Goal: Task Accomplishment & Management: Complete application form

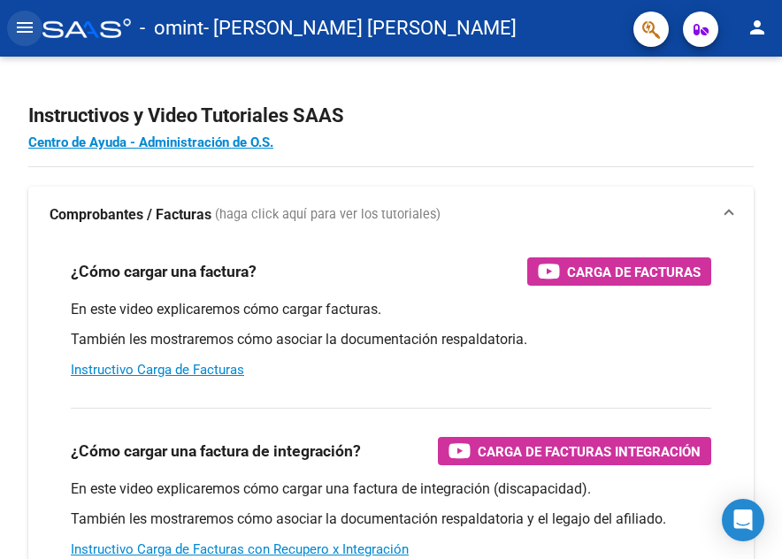
click at [26, 19] on mat-icon "menu" at bounding box center [24, 27] width 21 height 21
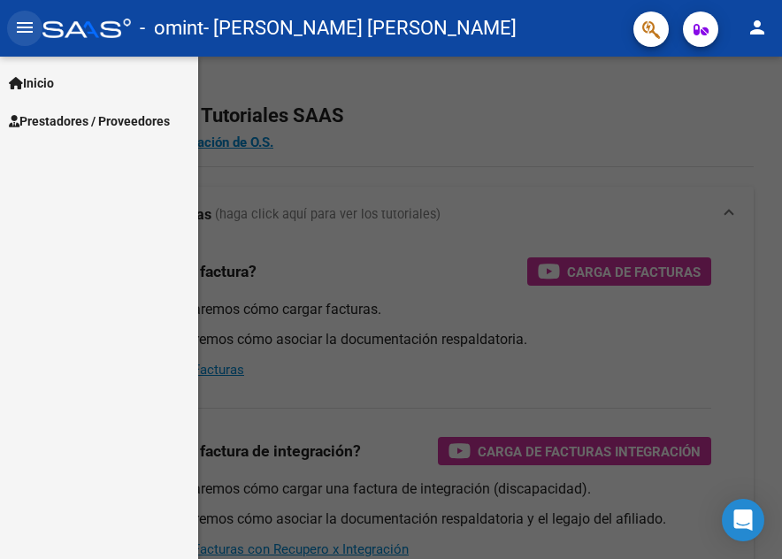
click at [26, 19] on mat-icon "menu" at bounding box center [24, 27] width 21 height 21
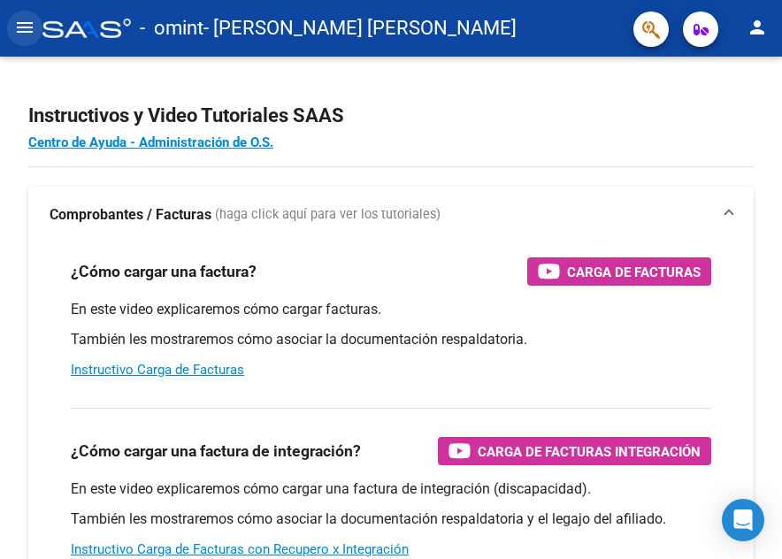
click at [14, 32] on mat-icon "menu" at bounding box center [24, 27] width 21 height 21
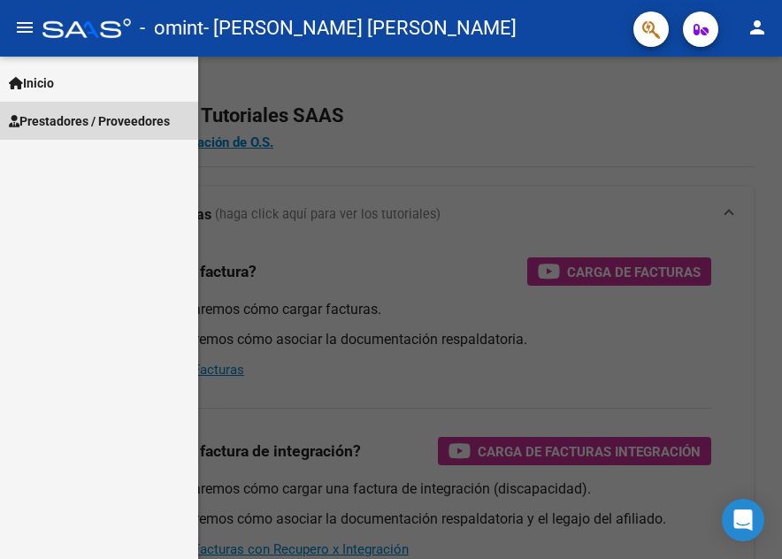
click at [60, 114] on span "Prestadores / Proveedores" at bounding box center [89, 120] width 161 height 19
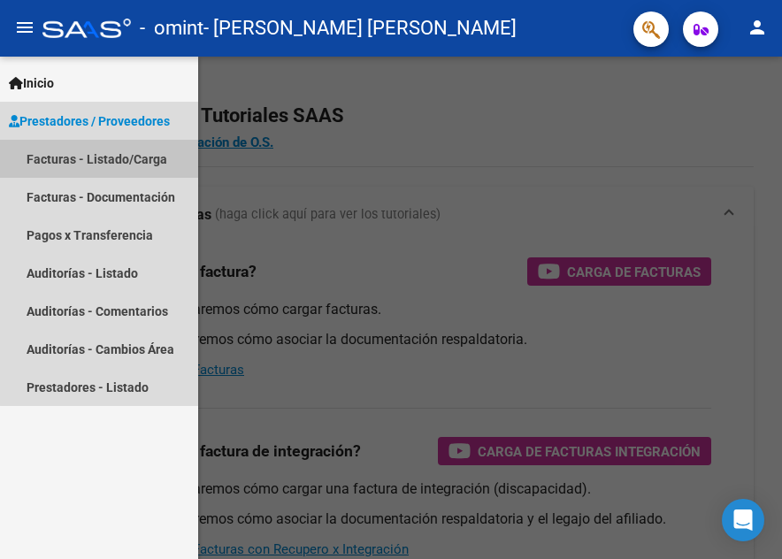
click at [147, 167] on link "Facturas - Listado/Carga" at bounding box center [99, 159] width 198 height 38
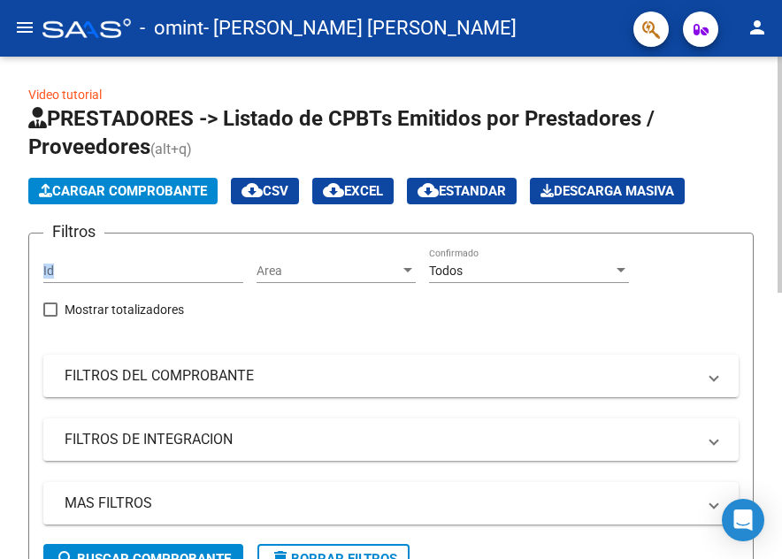
drag, startPoint x: 356, startPoint y: 253, endPoint x: 174, endPoint y: 275, distance: 182.7
click at [174, 275] on div "Filtros Id Area Area Todos Confirmado Mostrar totalizadores FILTROS DEL COMPROB…" at bounding box center [390, 396] width 695 height 296
click at [174, 275] on input "Id" at bounding box center [143, 271] width 200 height 15
click at [348, 266] on span "Area" at bounding box center [328, 271] width 143 height 15
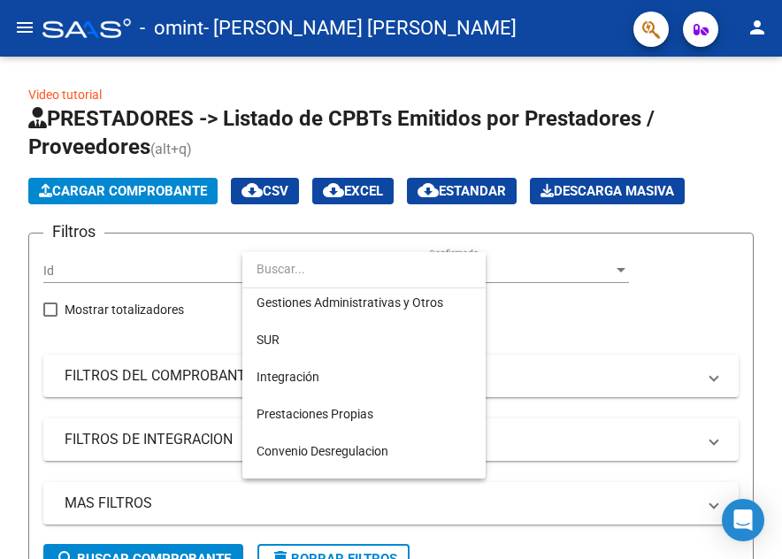
scroll to position [69, 0]
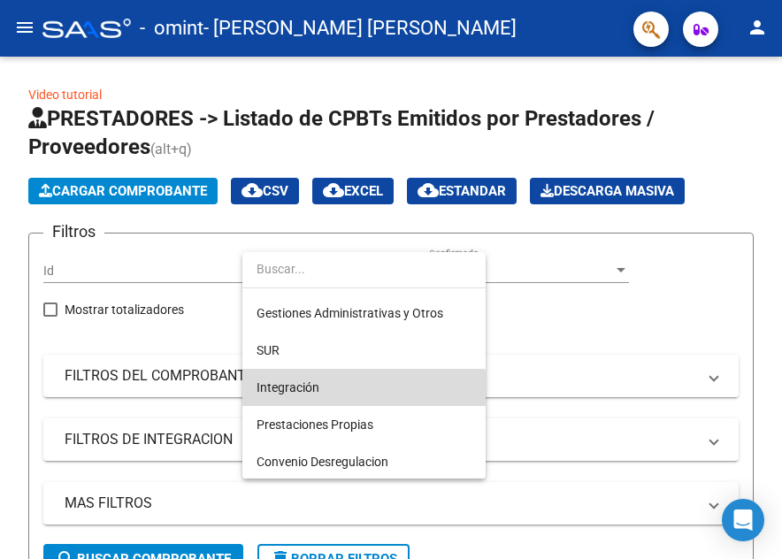
click at [334, 389] on span "Integración" at bounding box center [364, 387] width 215 height 37
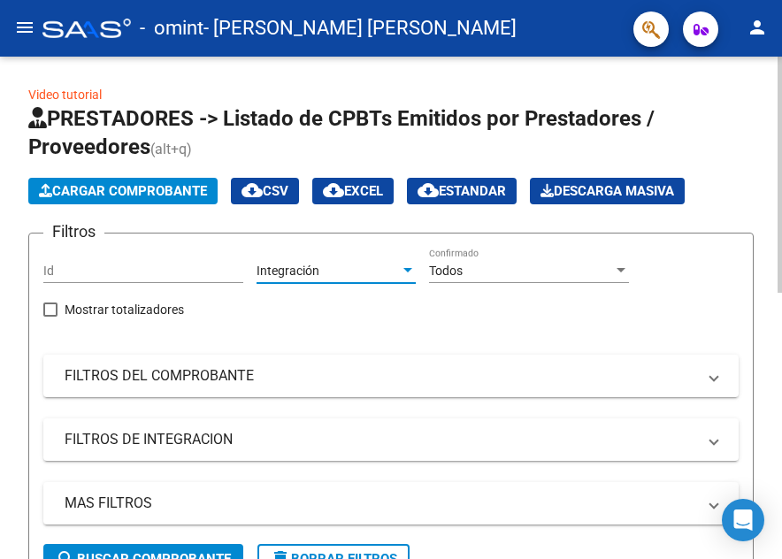
click at [380, 265] on div "Integración" at bounding box center [328, 271] width 143 height 15
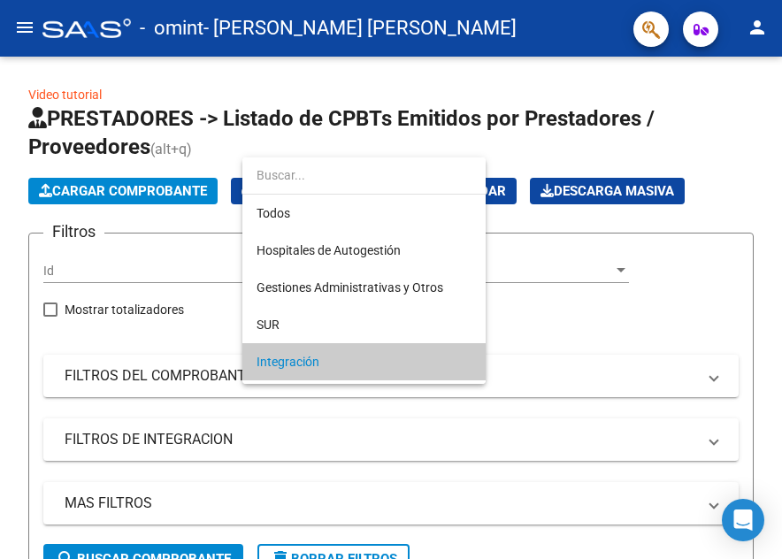
scroll to position [91, 0]
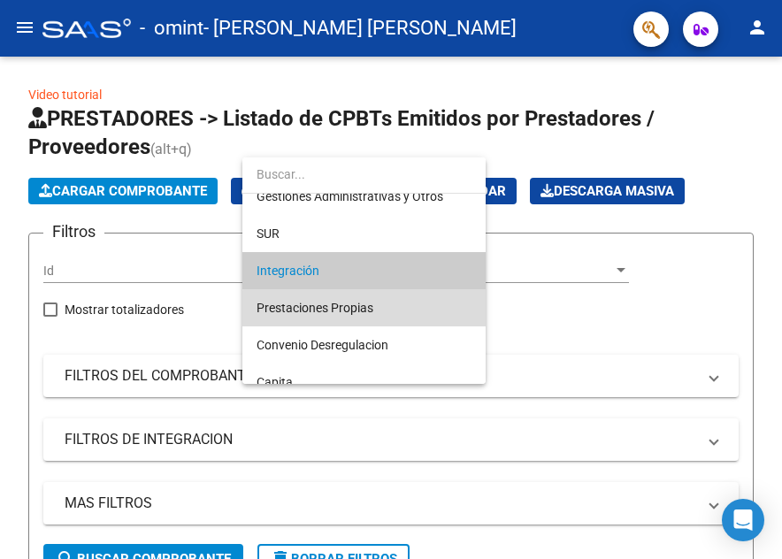
click at [421, 309] on span "Prestaciones Propias" at bounding box center [364, 307] width 215 height 37
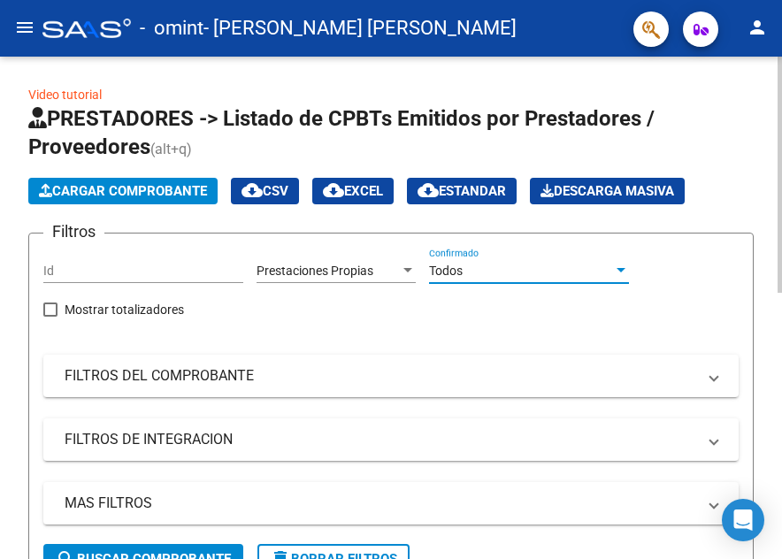
click at [505, 264] on div "Todos" at bounding box center [521, 271] width 184 height 15
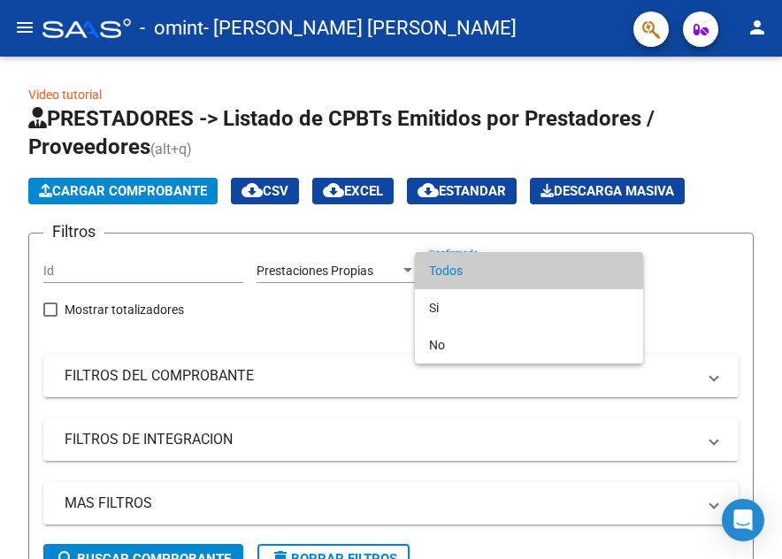
click at [239, 348] on div at bounding box center [391, 279] width 782 height 559
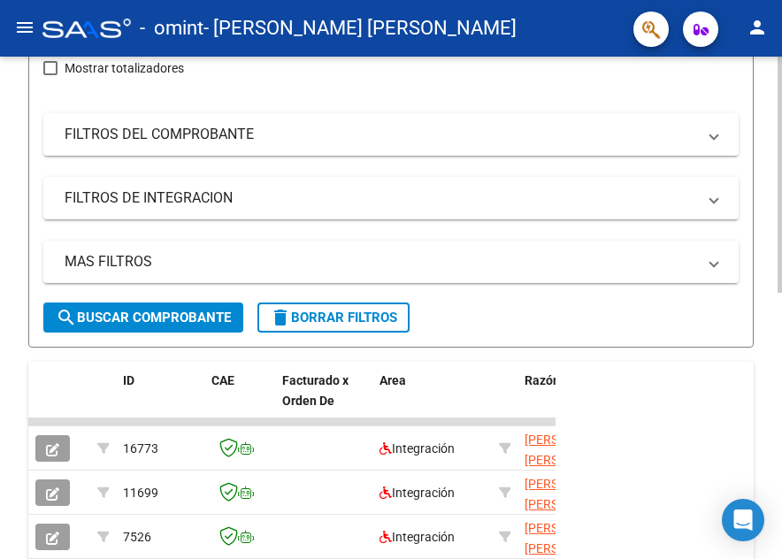
scroll to position [248, 0]
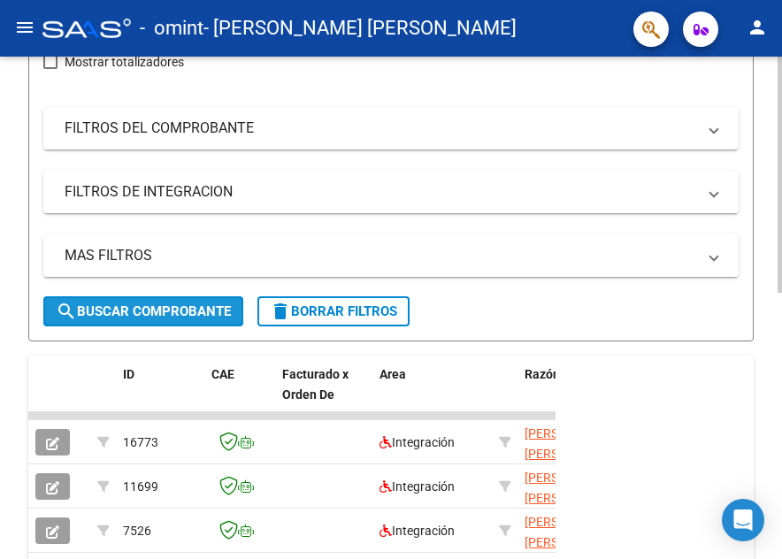
click at [205, 314] on span "search Buscar Comprobante" at bounding box center [143, 311] width 175 height 16
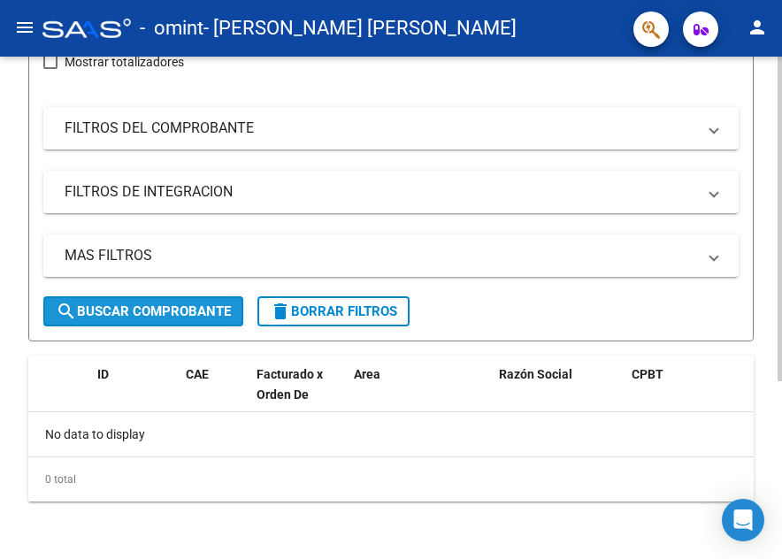
click at [193, 313] on span "search Buscar Comprobante" at bounding box center [143, 311] width 175 height 16
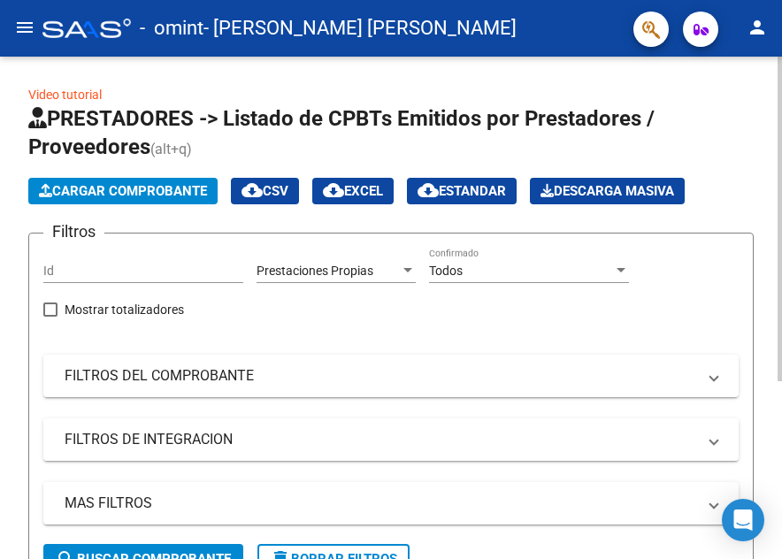
click at [778, 155] on div at bounding box center [780, 308] width 4 height 503
click at [778, 155] on div at bounding box center [780, 219] width 4 height 325
click at [195, 191] on span "Cargar Comprobante" at bounding box center [123, 191] width 168 height 16
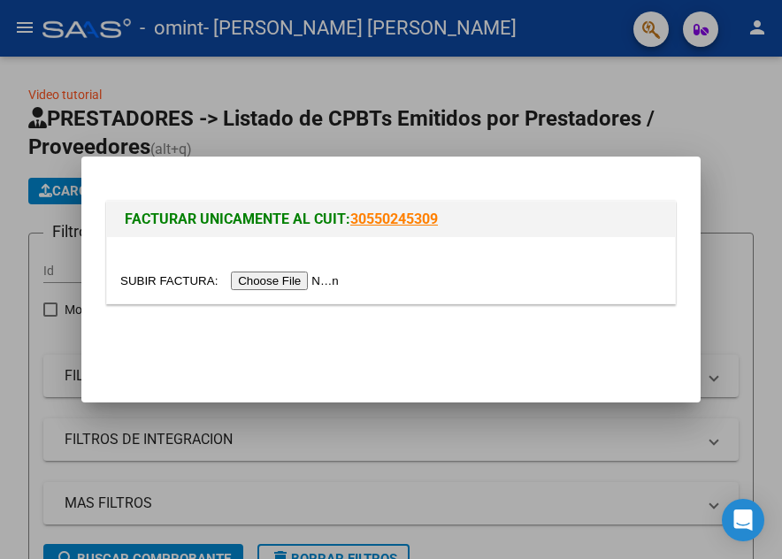
click at [308, 280] on input "file" at bounding box center [232, 281] width 224 height 19
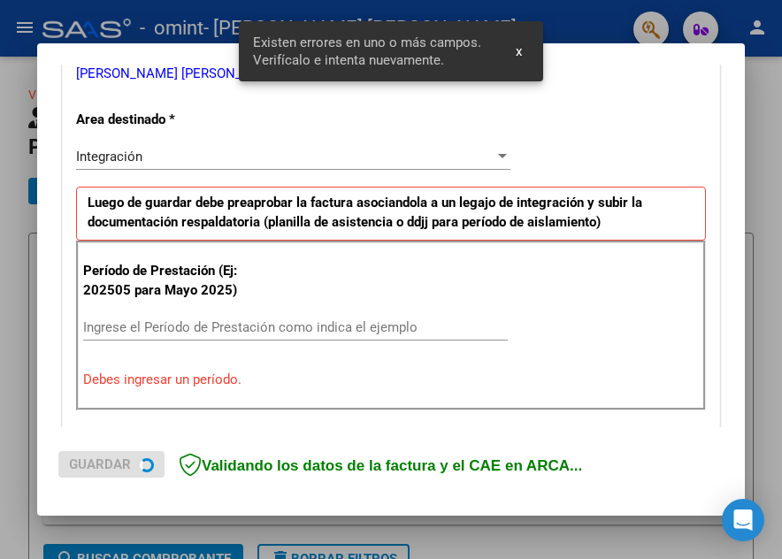
scroll to position [401, 0]
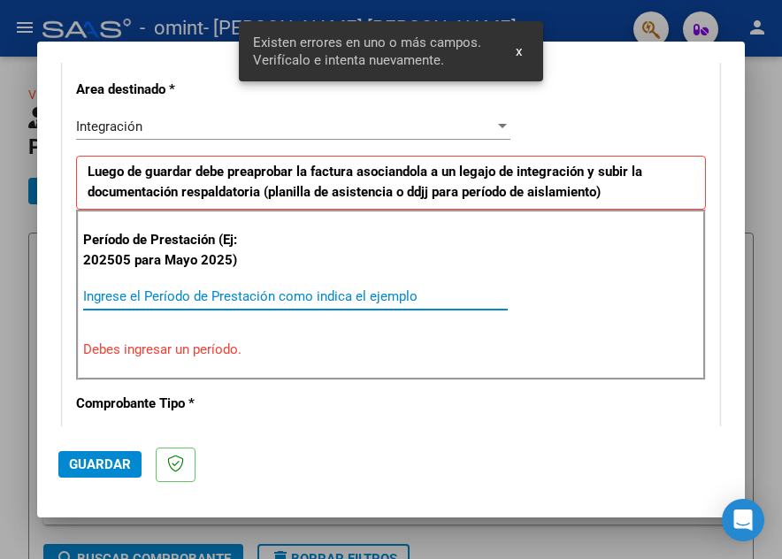
click at [187, 295] on input "Ingrese el Período de Prestación como indica el ejemplo" at bounding box center [295, 296] width 425 height 16
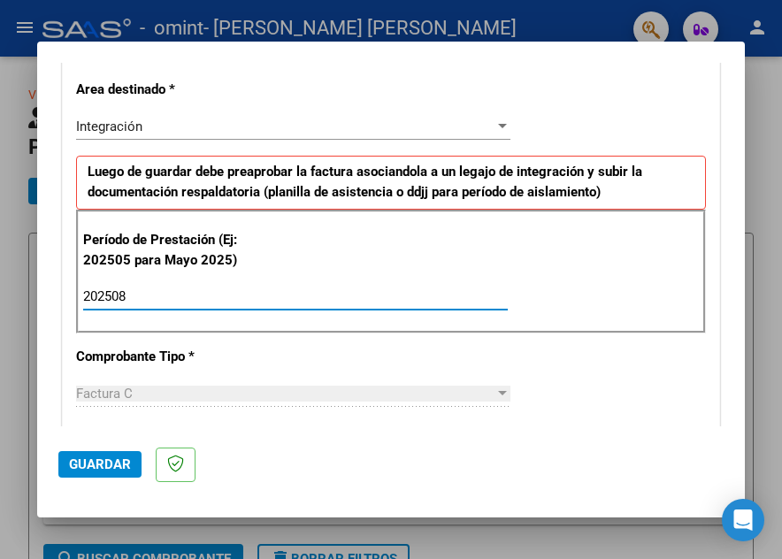
type input "202508"
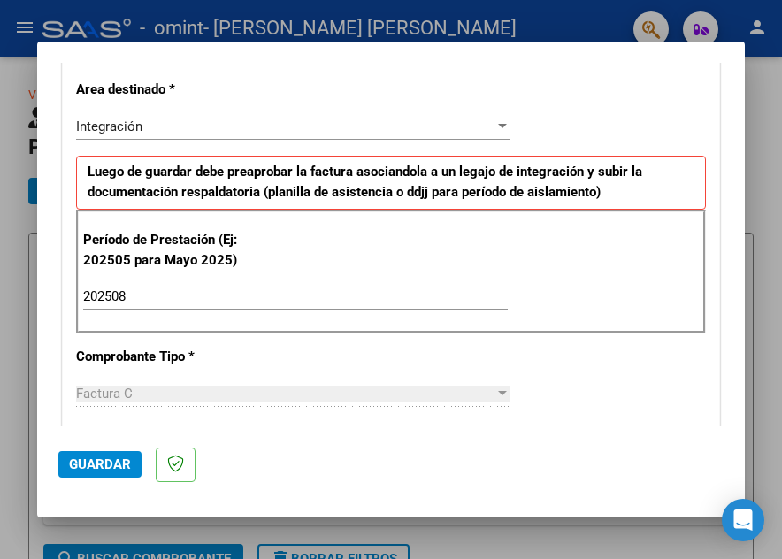
click at [577, 359] on div "CUIT * 27-38748908-3 Ingresar CUIT ANALISIS PRESTADOR DEVIA PEREZ ANA PAULA ARC…" at bounding box center [391, 550] width 657 height 1332
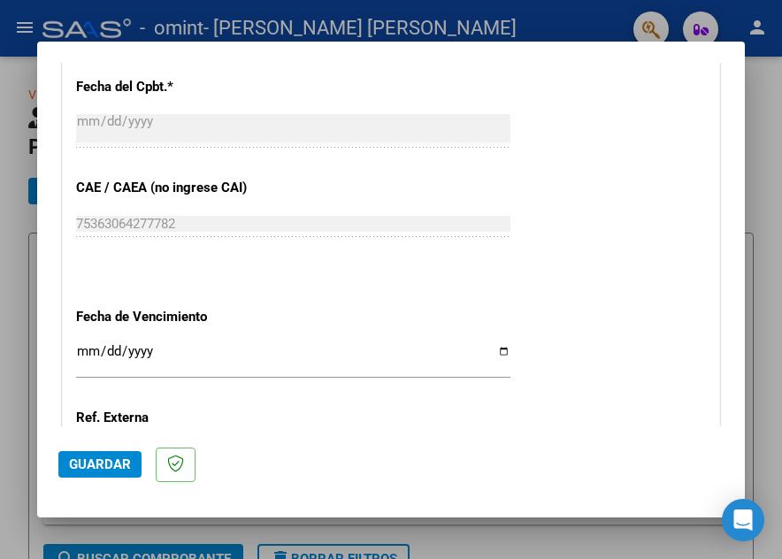
scroll to position [1036, 0]
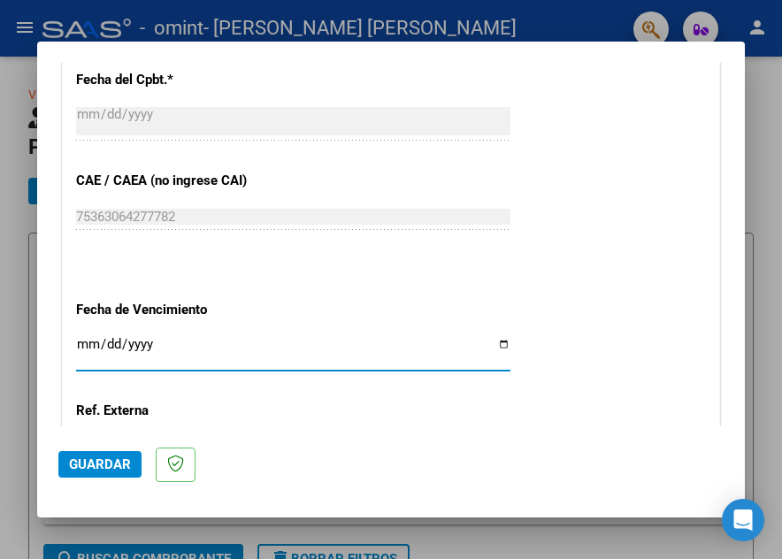
click at [88, 341] on input "Ingresar la fecha" at bounding box center [293, 351] width 434 height 28
type input "0009-09-17"
type input "[DATE]"
click at [232, 438] on mat-dialog-actions "Guardar" at bounding box center [390, 461] width 665 height 70
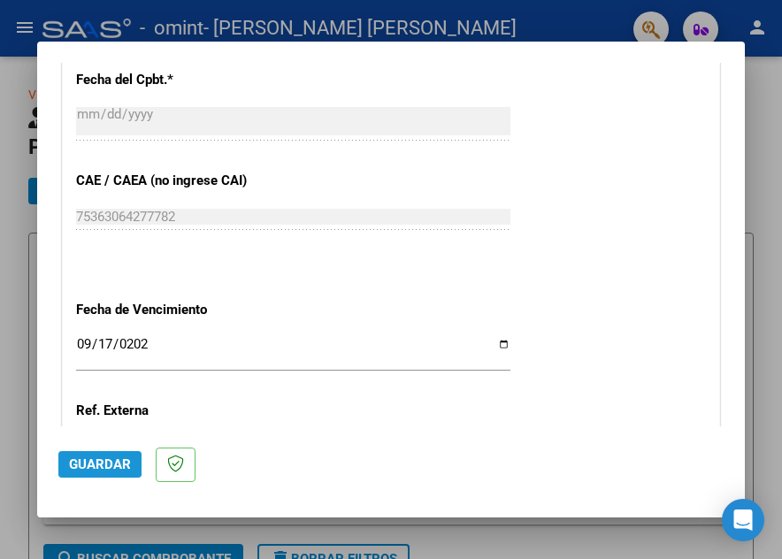
click at [84, 464] on span "Guardar" at bounding box center [100, 465] width 62 height 16
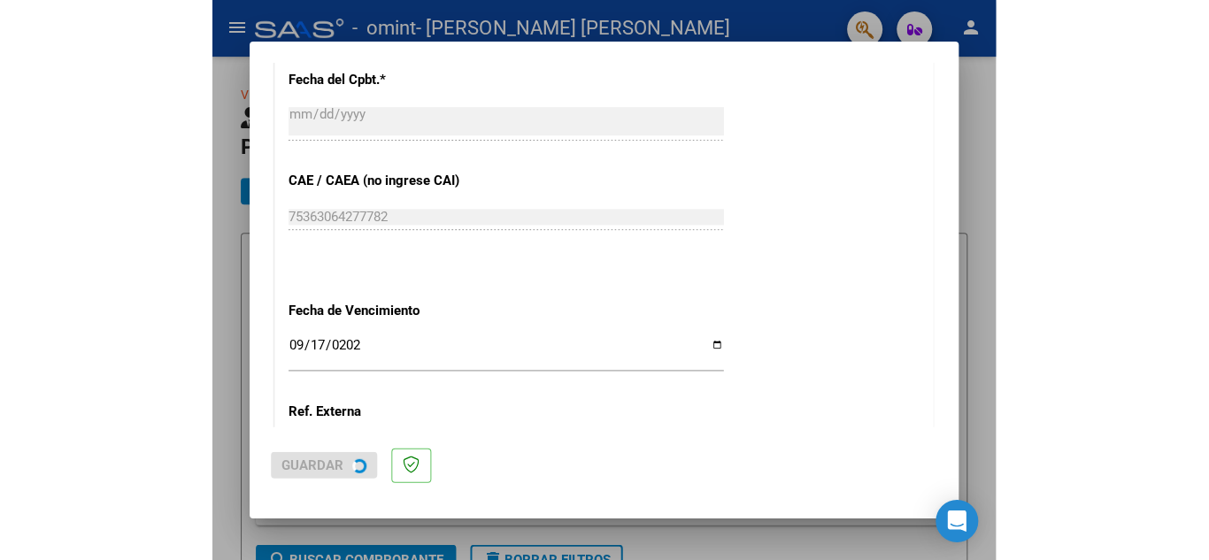
scroll to position [0, 0]
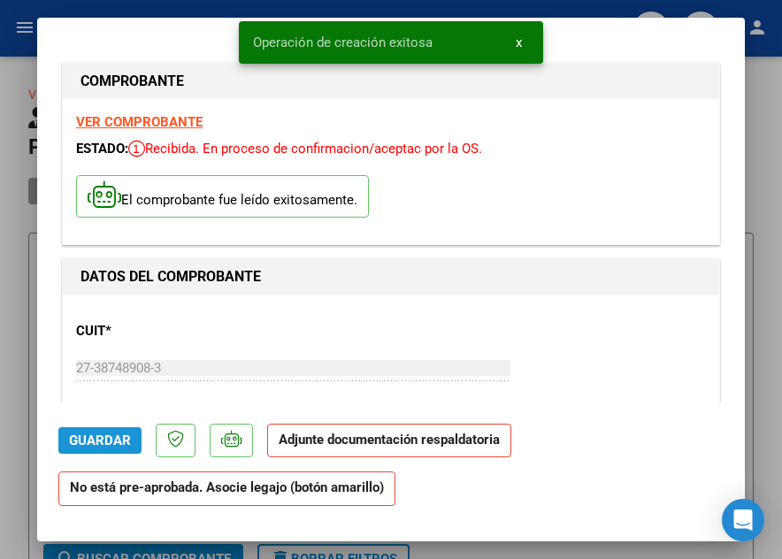
click at [112, 446] on span "Guardar" at bounding box center [100, 441] width 62 height 16
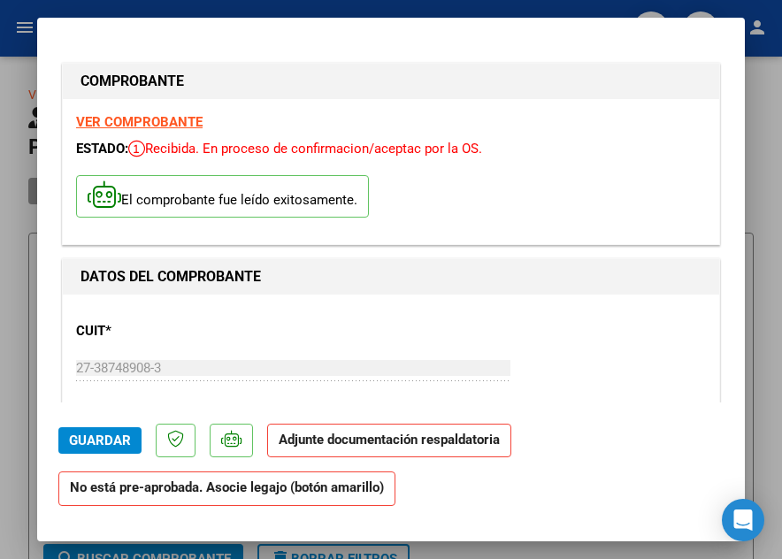
click at [339, 441] on strong "Adjunte documentación respaldatoria" at bounding box center [389, 440] width 221 height 16
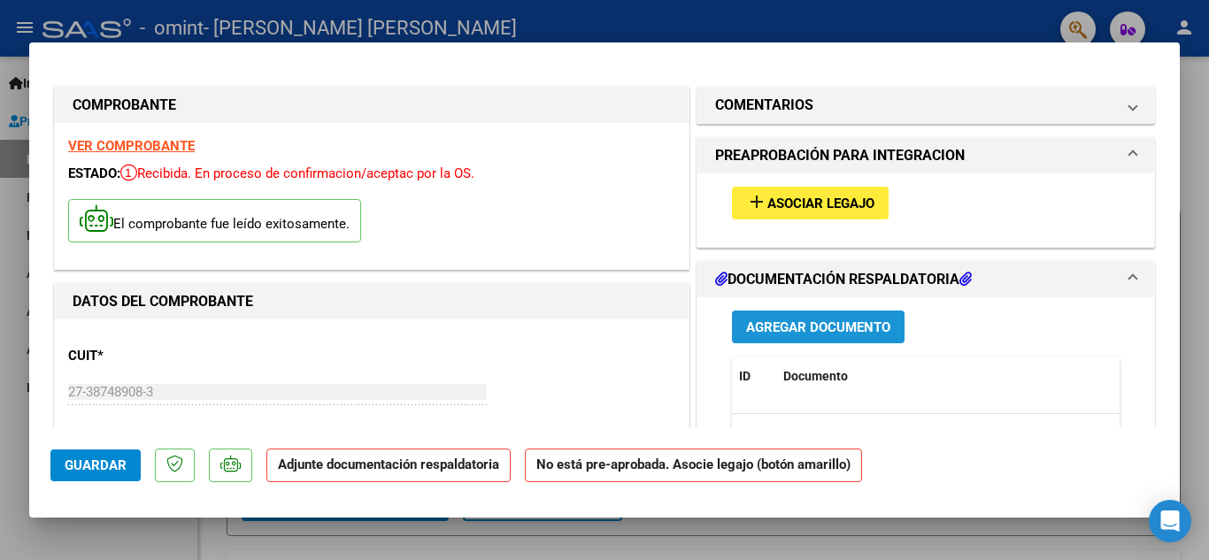
click at [781, 323] on span "Agregar Documento" at bounding box center [818, 327] width 144 height 16
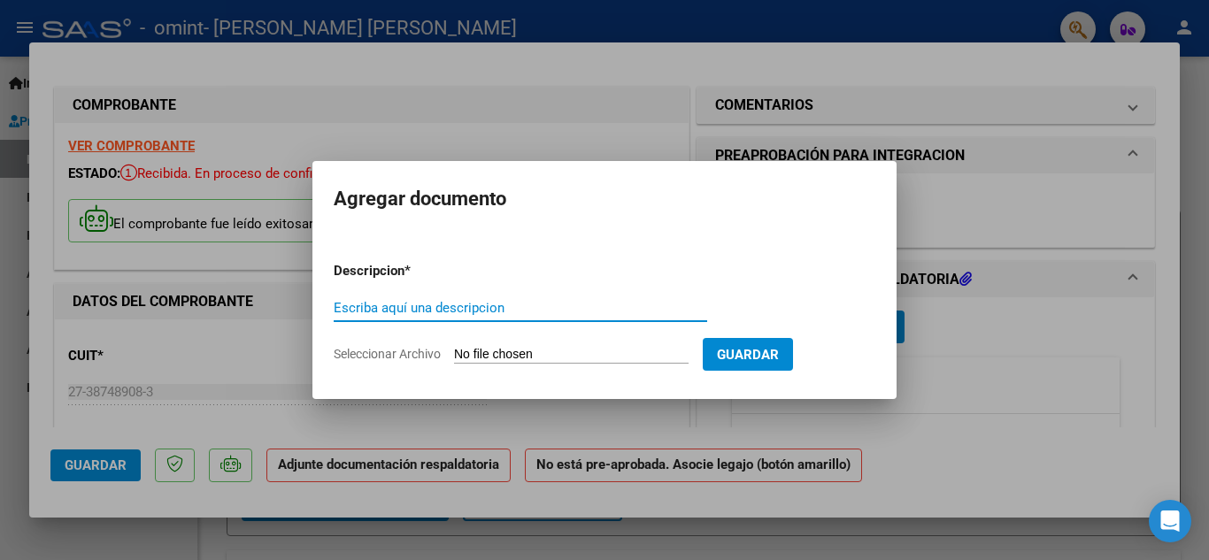
click at [568, 319] on div "Escriba aquí una descripcion" at bounding box center [520, 308] width 373 height 27
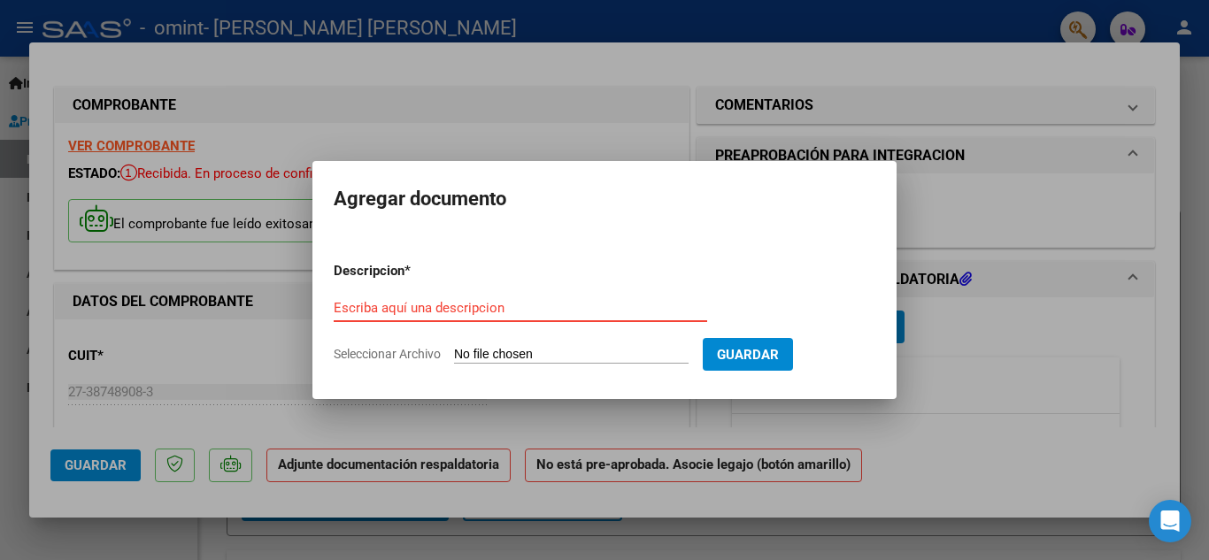
click at [557, 310] on input "Escriba aquí una descripcion" at bounding box center [520, 308] width 373 height 16
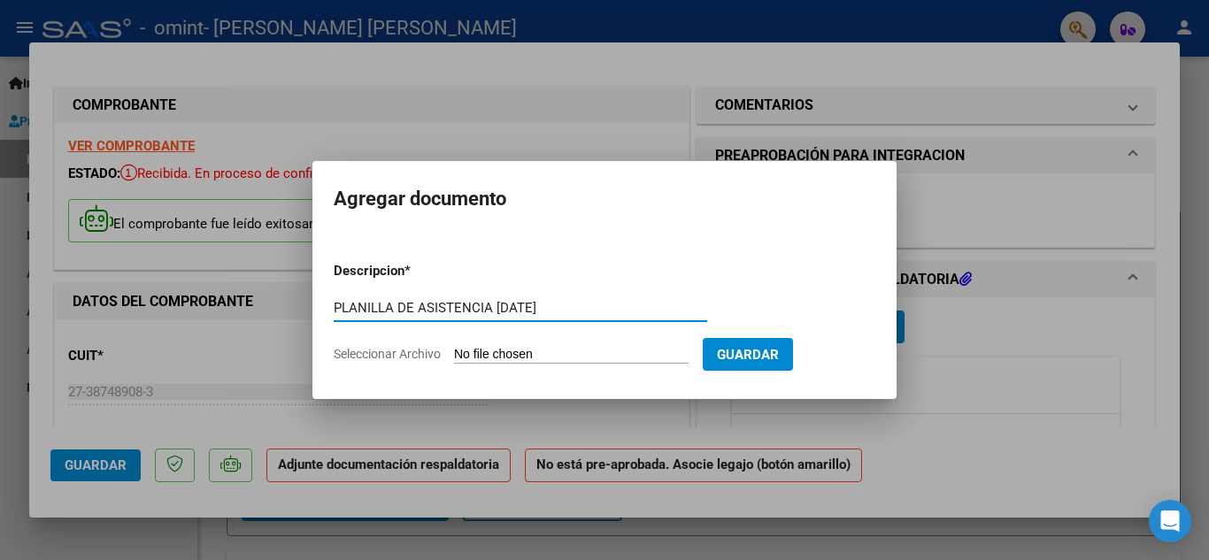
type input "PLANILLA DE ASISTENCIA AGOSTO 2025"
click at [665, 355] on input "Seleccionar Archivo" at bounding box center [571, 355] width 234 height 17
type input "C:\fakepath\Planilla de asistencia Agosto 2025-Sebastian Cardozo.pdf"
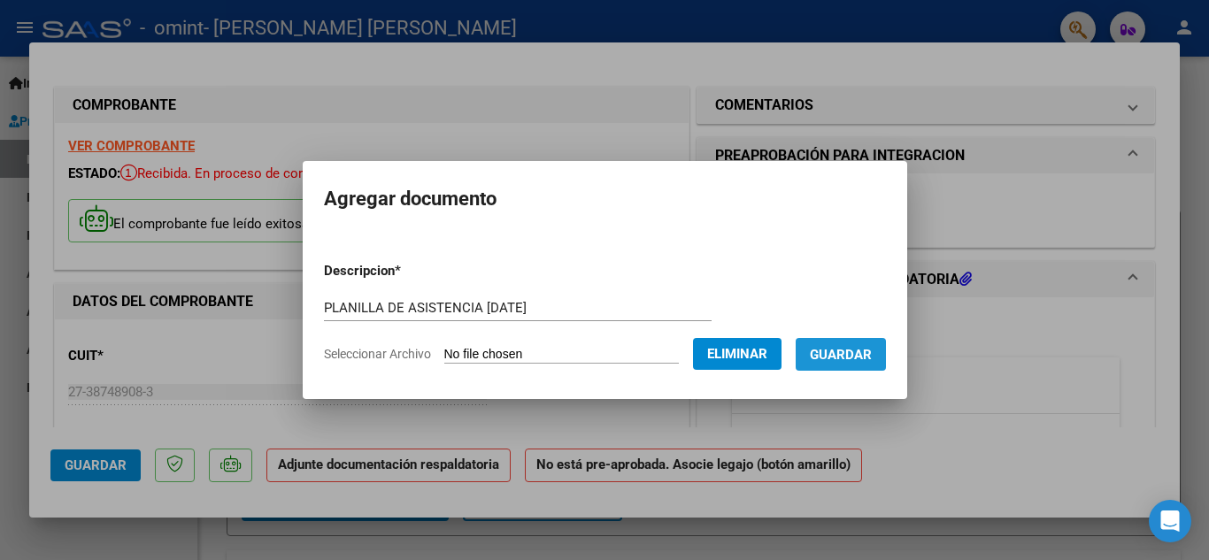
click at [781, 358] on span "Guardar" at bounding box center [841, 355] width 62 height 16
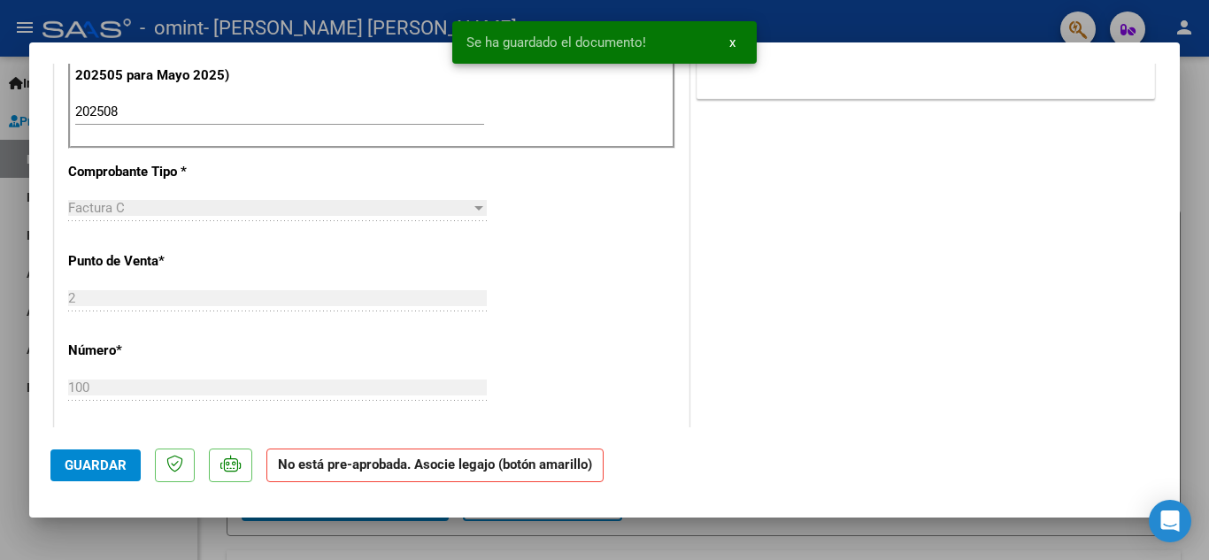
scroll to position [1173, 0]
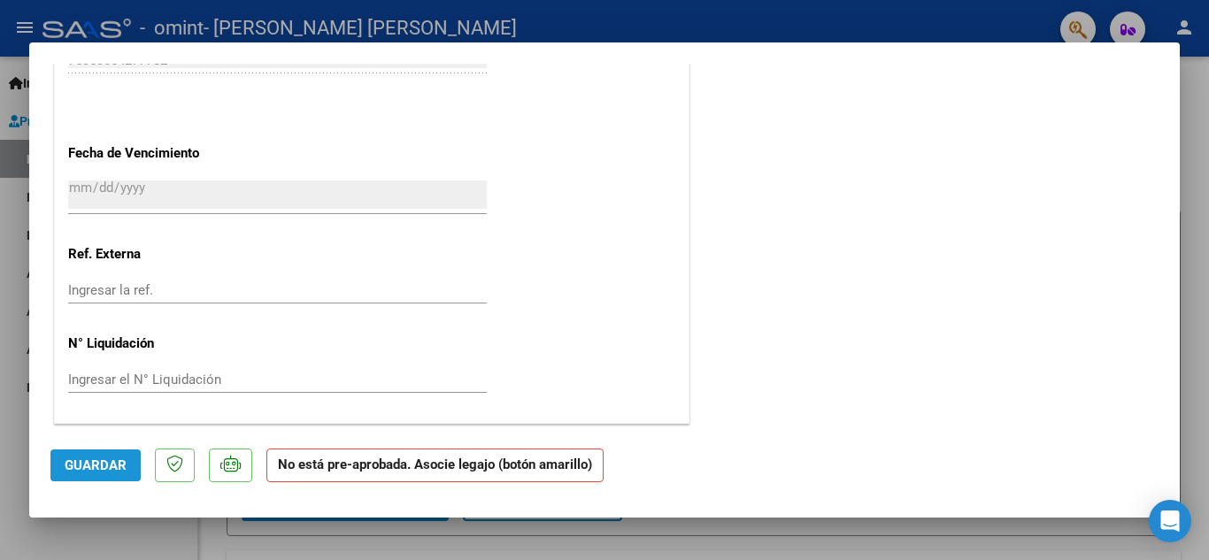
click at [104, 470] on span "Guardar" at bounding box center [96, 465] width 62 height 16
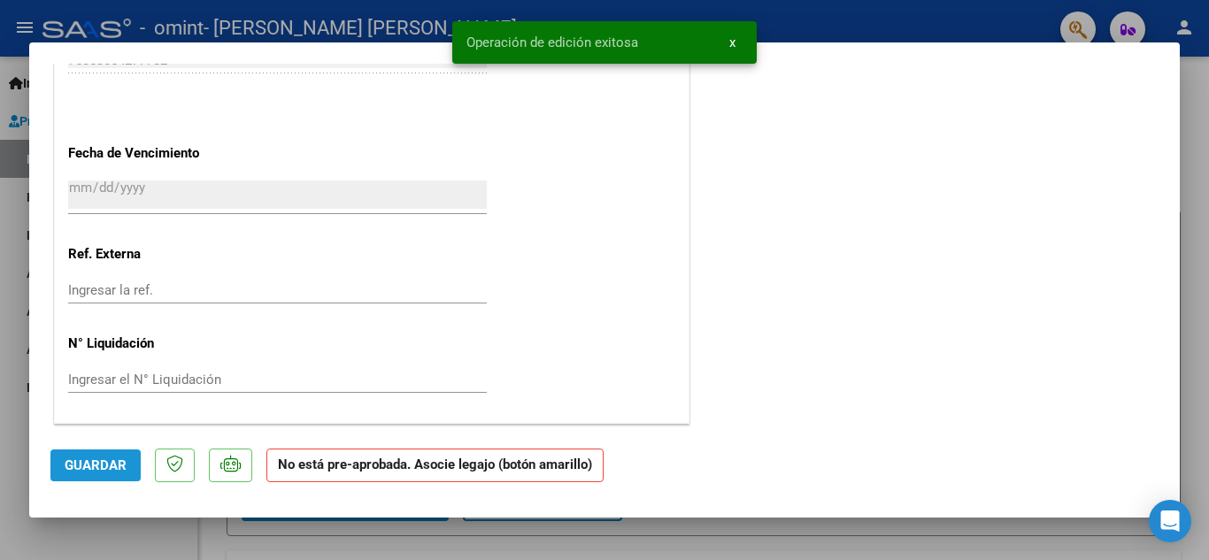
click at [107, 451] on button "Guardar" at bounding box center [95, 465] width 90 height 32
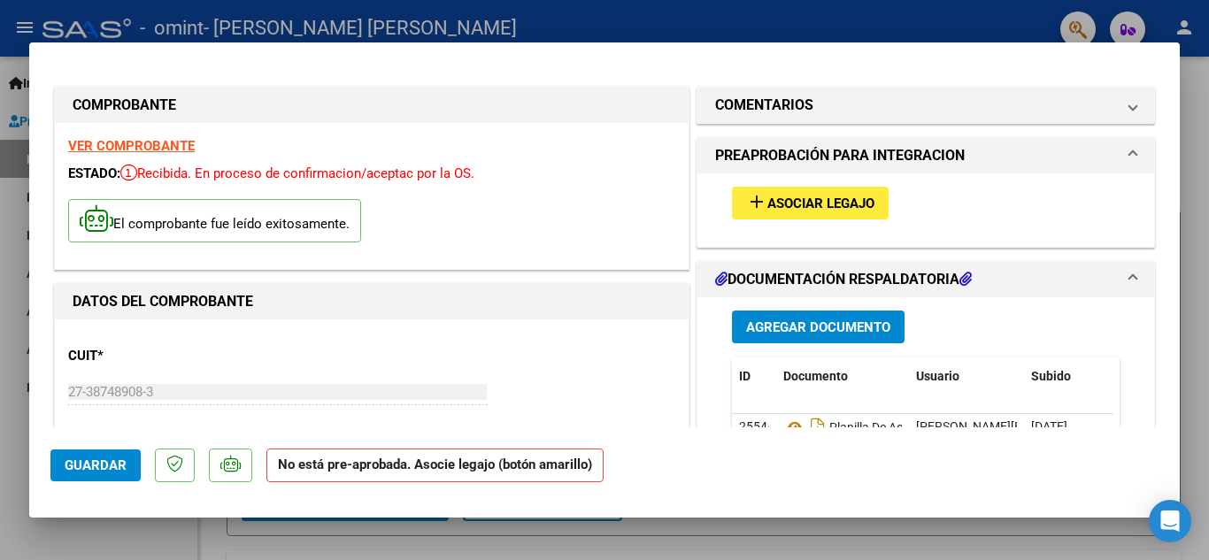
click at [155, 144] on strong "VER COMPROBANTE" at bounding box center [131, 146] width 127 height 16
click at [781, 158] on div at bounding box center [604, 280] width 1209 height 560
type input "$ 0,00"
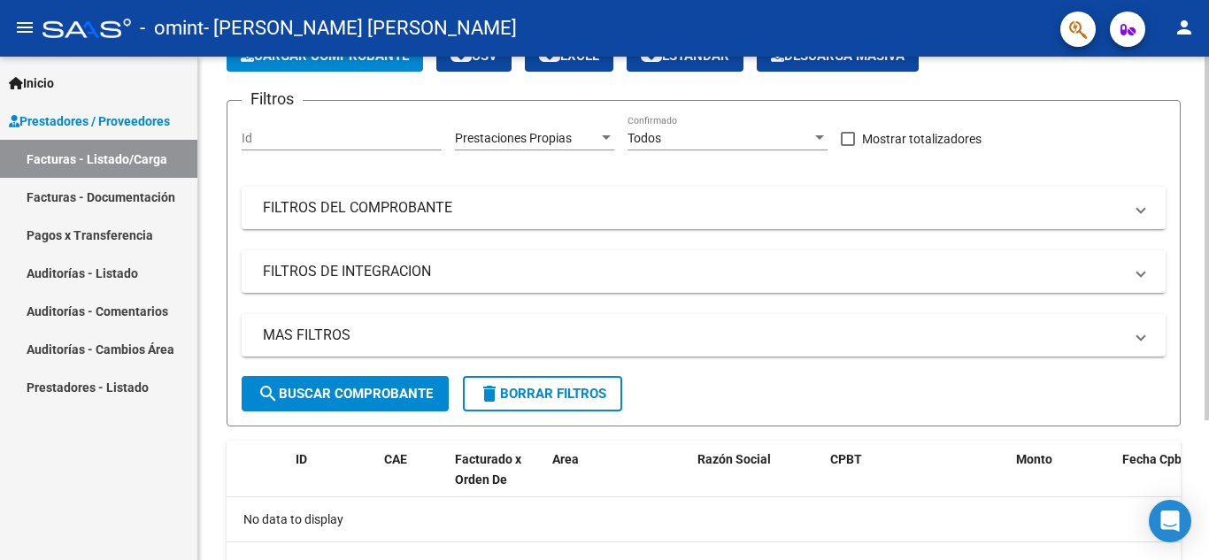
scroll to position [77, 0]
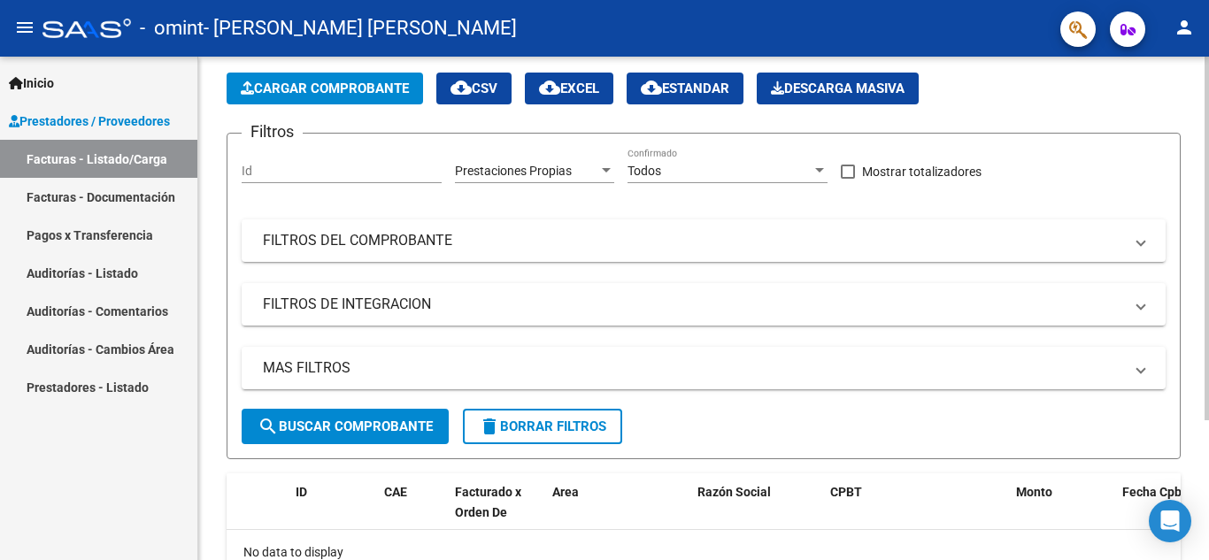
click at [146, 196] on mat-sidenav-container "Inicio Instructivos Contacto OS Prestadores / Proveedores Facturas - Listado/Ca…" at bounding box center [604, 308] width 1209 height 503
click at [85, 193] on link "Facturas - Documentación" at bounding box center [98, 197] width 197 height 38
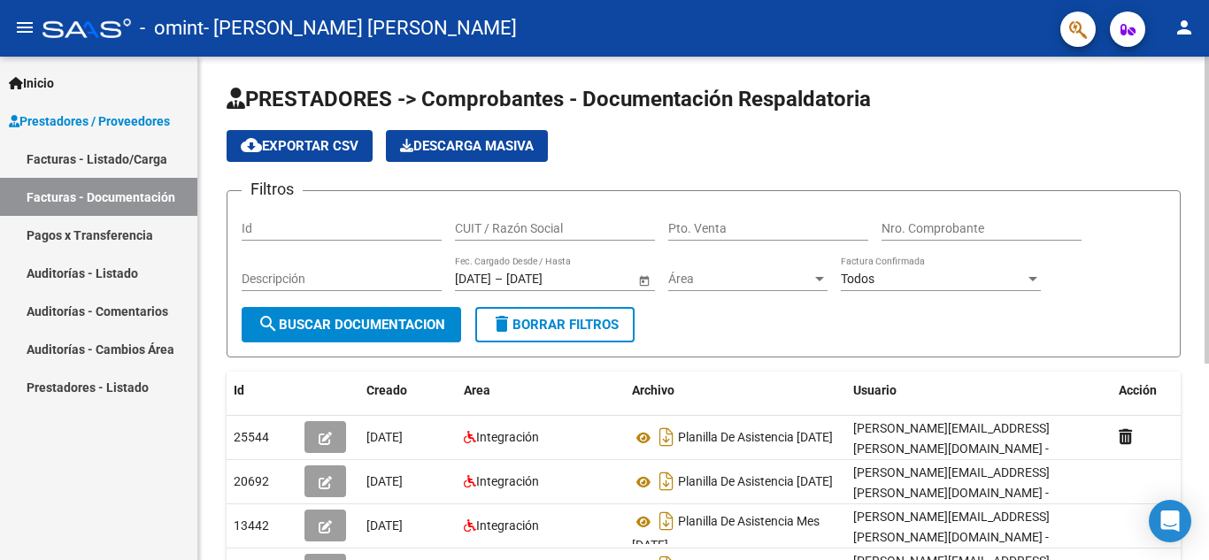
click at [781, 128] on div at bounding box center [1206, 210] width 4 height 307
click at [781, 134] on div "cloud_download Exportar CSV Descarga Masiva" at bounding box center [704, 146] width 954 height 32
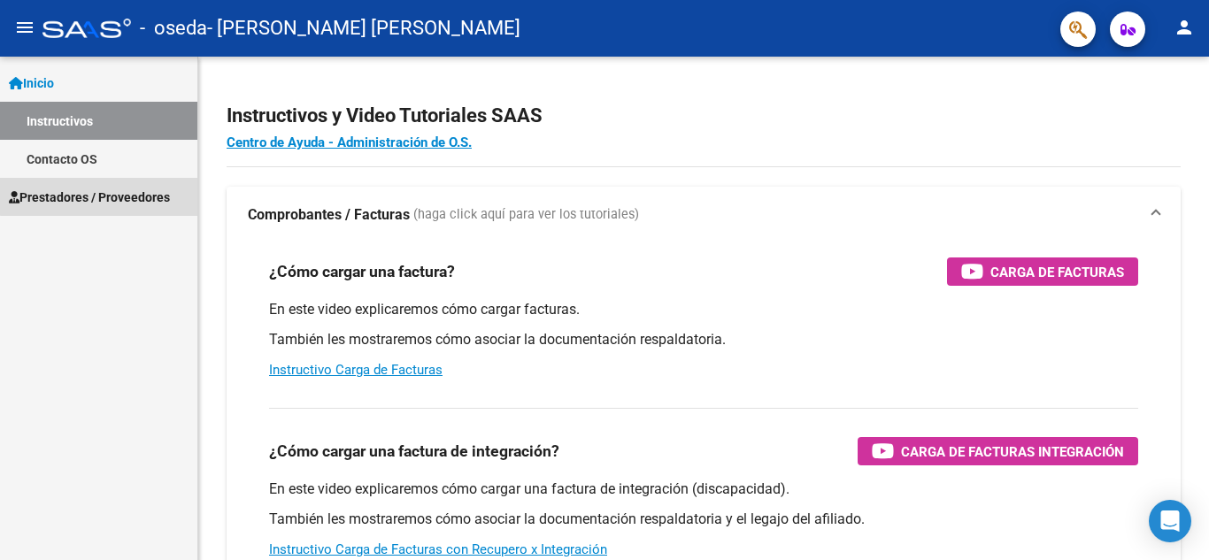
click at [117, 188] on span "Prestadores / Proveedores" at bounding box center [89, 197] width 161 height 19
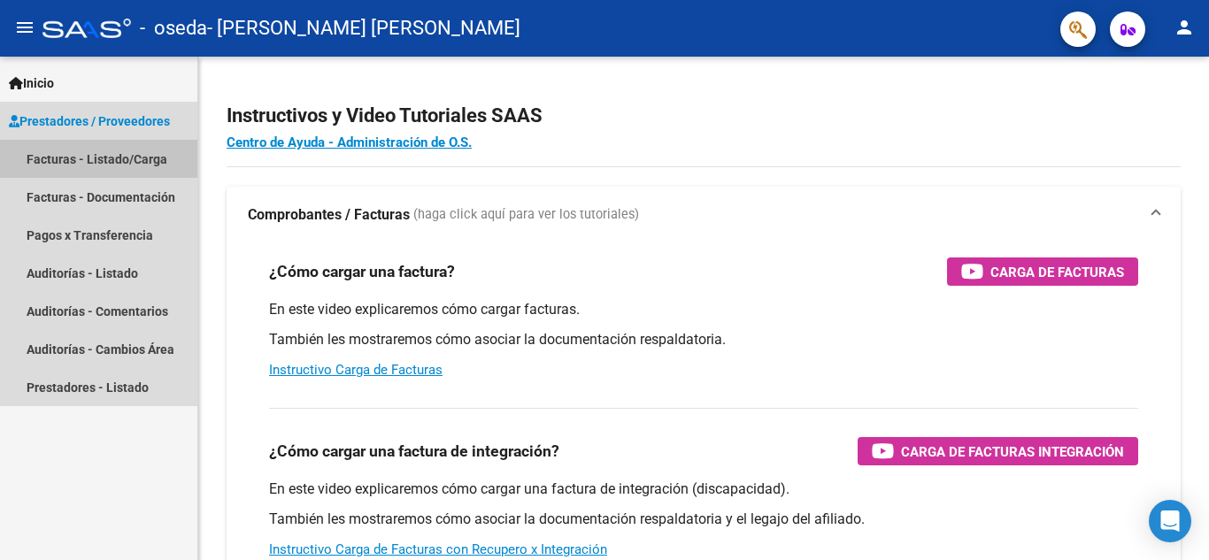
click at [144, 174] on link "Facturas - Listado/Carga" at bounding box center [98, 159] width 197 height 38
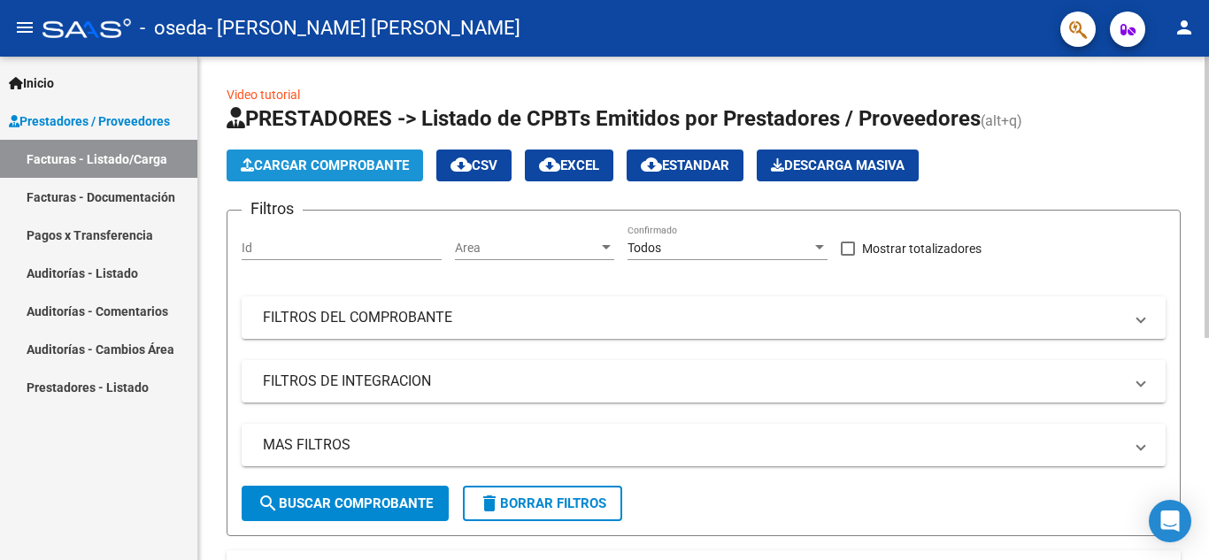
click at [388, 173] on span "Cargar Comprobante" at bounding box center [325, 166] width 168 height 16
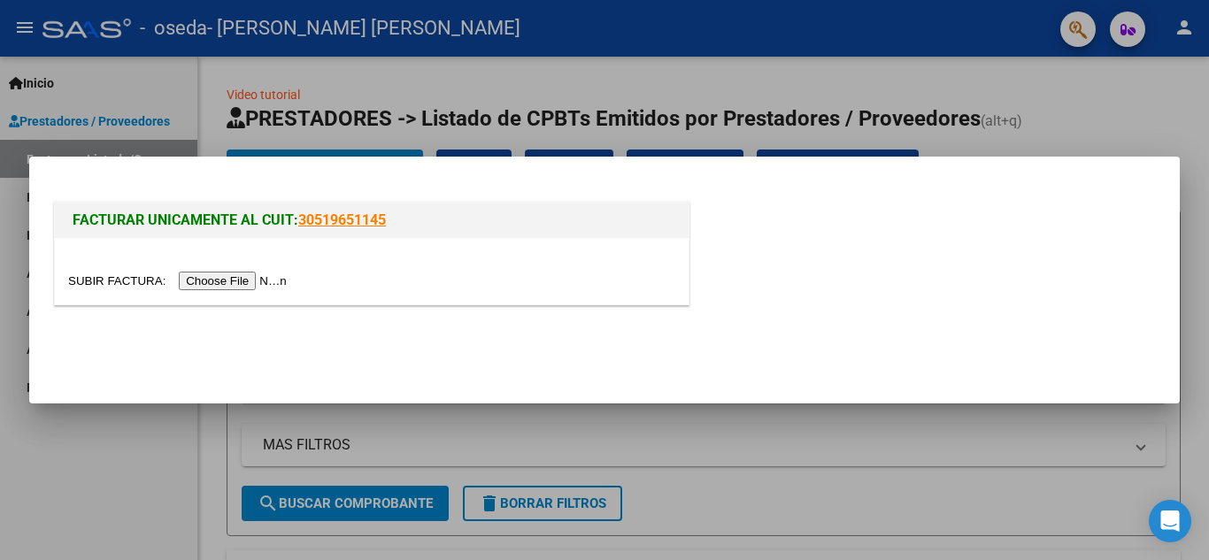
drag, startPoint x: 215, startPoint y: 300, endPoint x: 209, endPoint y: 280, distance: 21.3
click at [209, 280] on div at bounding box center [372, 271] width 634 height 66
click at [209, 280] on input "file" at bounding box center [180, 281] width 224 height 19
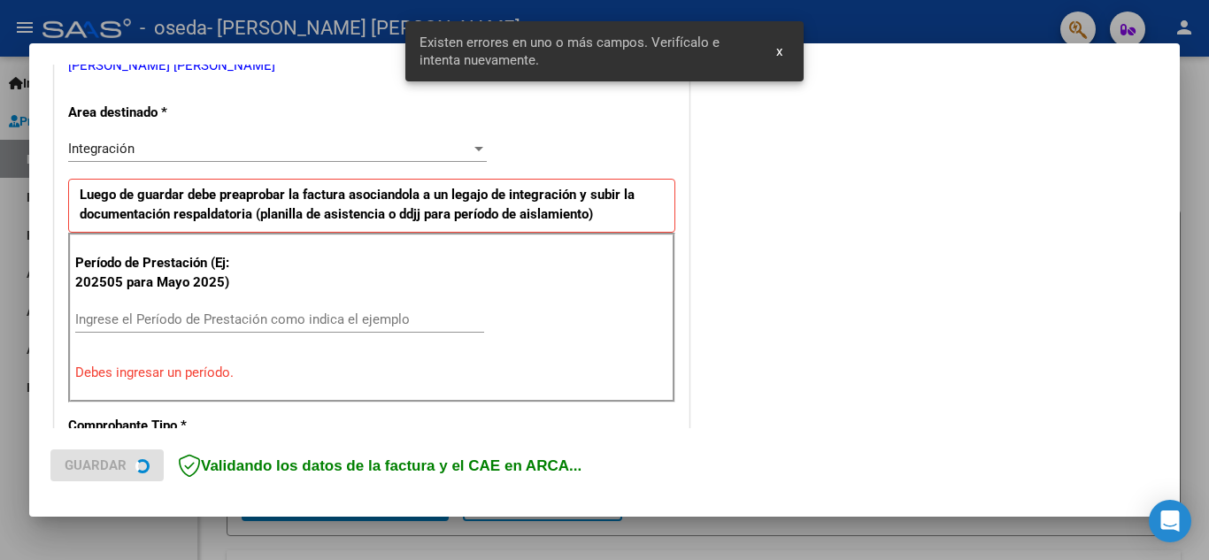
scroll to position [401, 0]
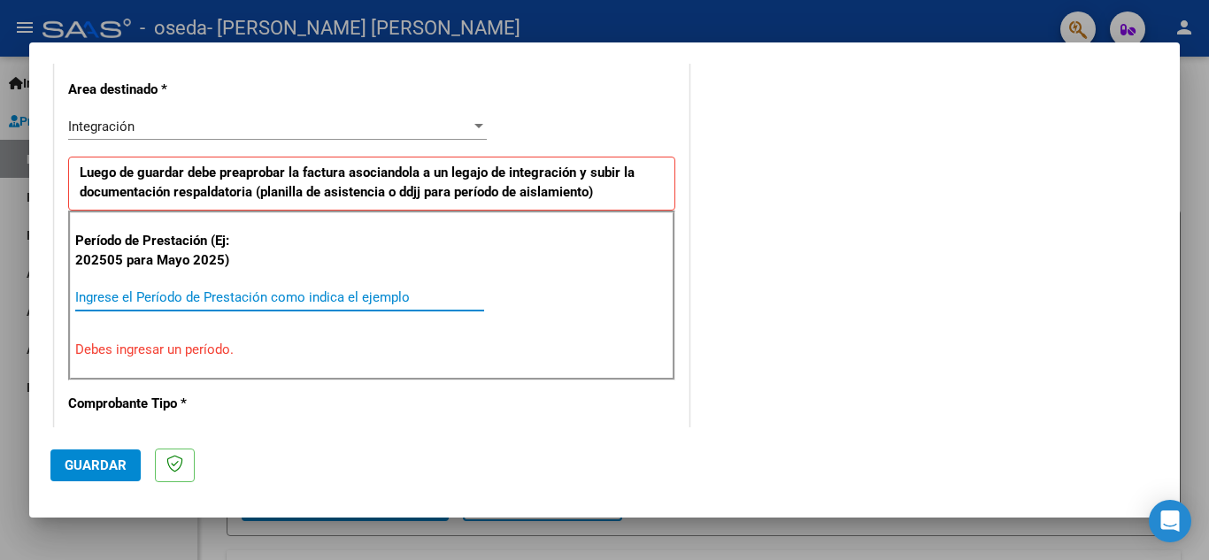
click at [179, 295] on input "Ingrese el Período de Prestación como indica el ejemplo" at bounding box center [279, 297] width 409 height 16
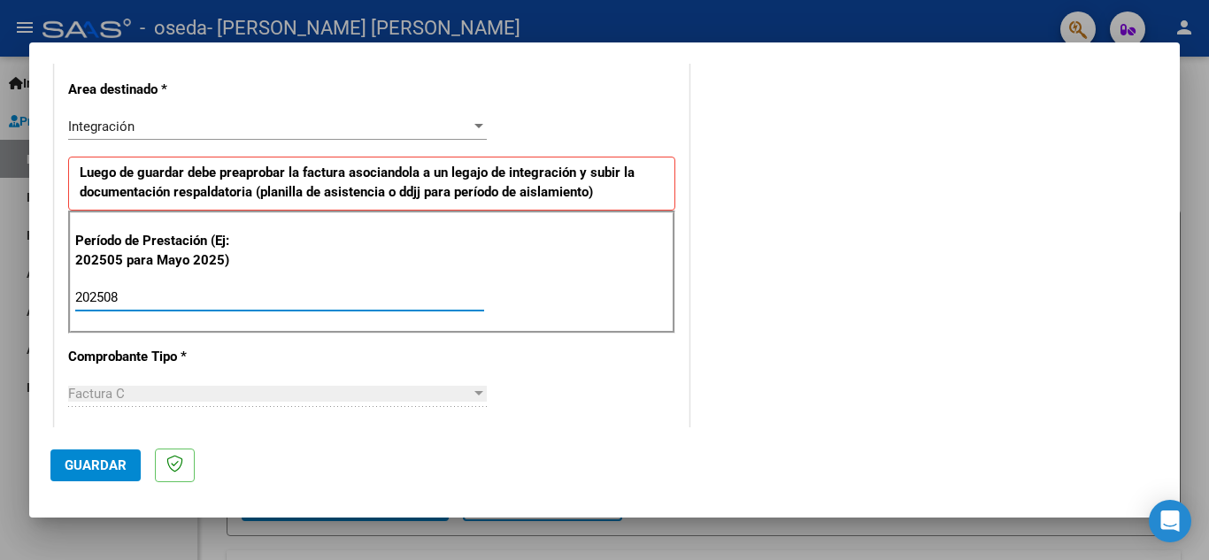
type input "202508"
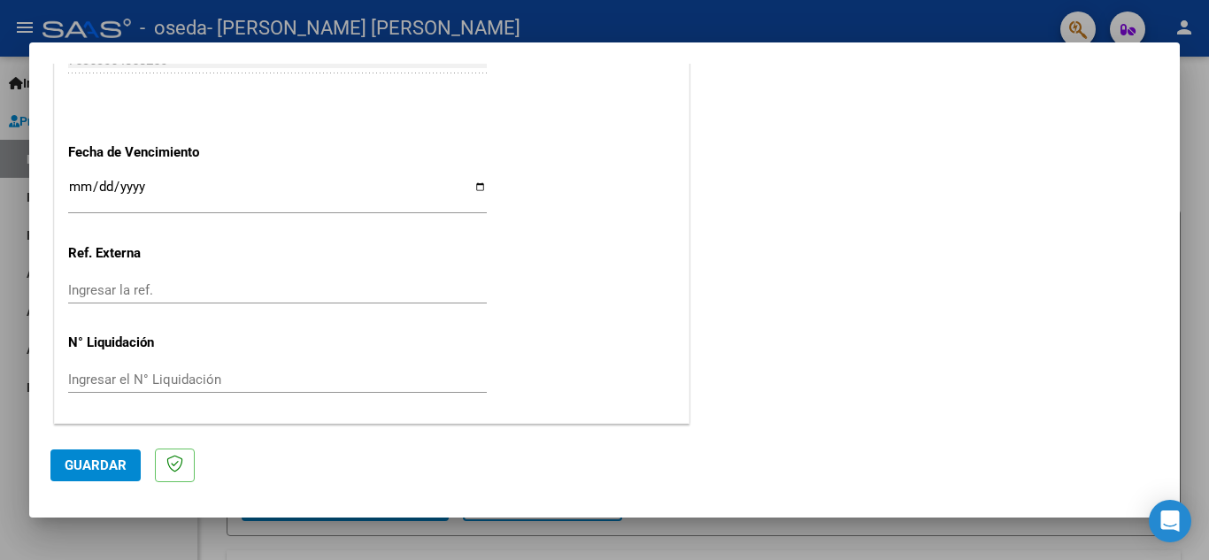
scroll to position [718, 0]
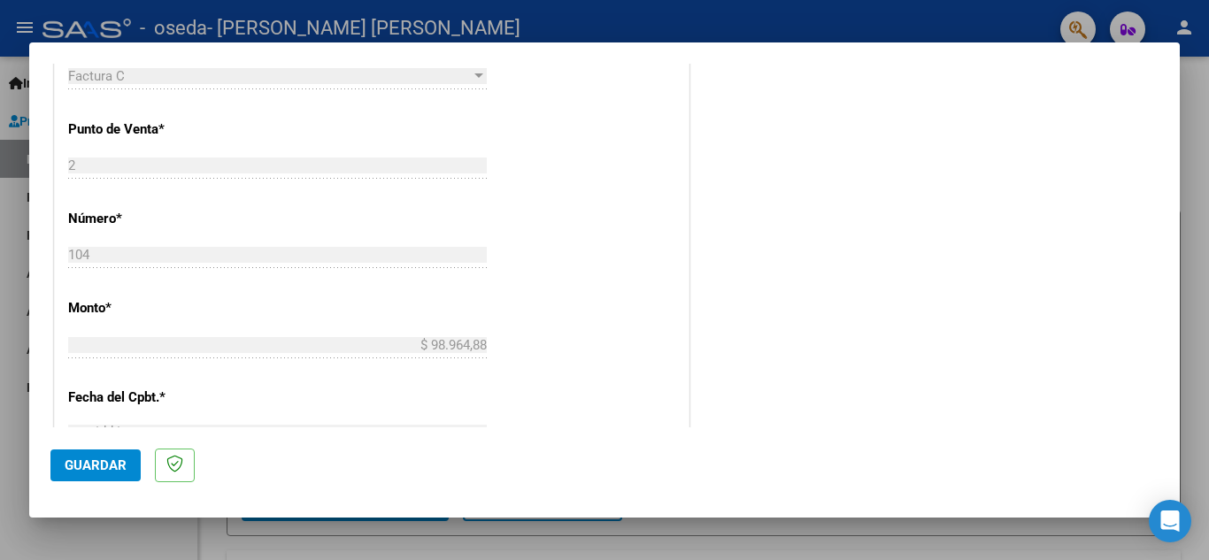
click at [760, 148] on div "COMENTARIOS Comentarios del Prestador / Gerenciador:" at bounding box center [925, 134] width 465 height 1538
click at [482, 78] on app-drop-down-list "Comprobante Tipo * Factura C Seleccionar Tipo" at bounding box center [284, 57] width 433 height 53
click at [754, 160] on div "COMENTARIOS Comentarios del Prestador / Gerenciador:" at bounding box center [925, 134] width 465 height 1538
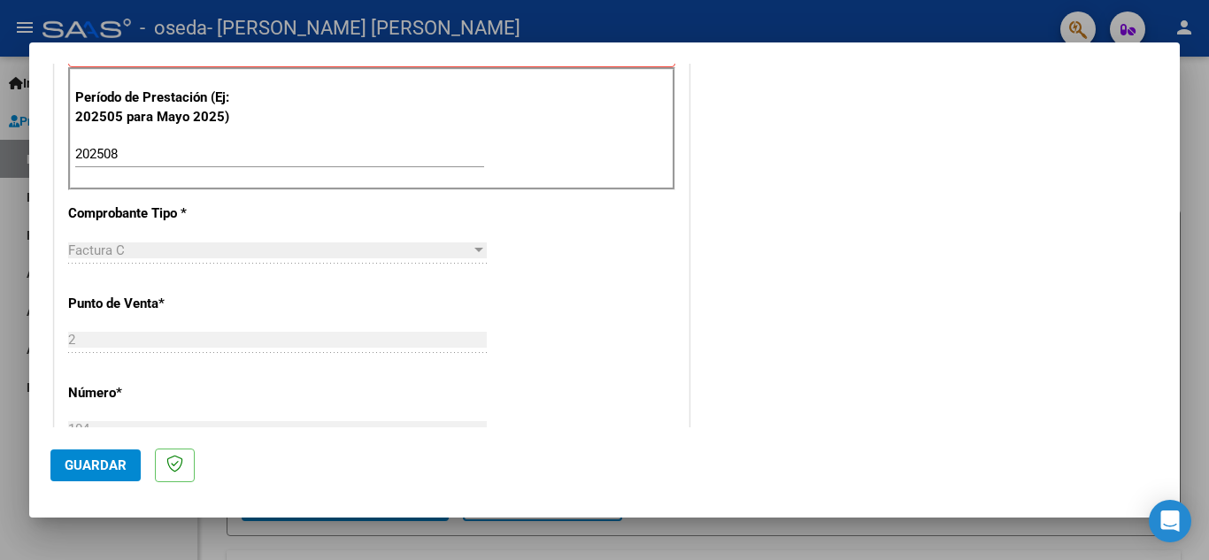
scroll to position [489, 0]
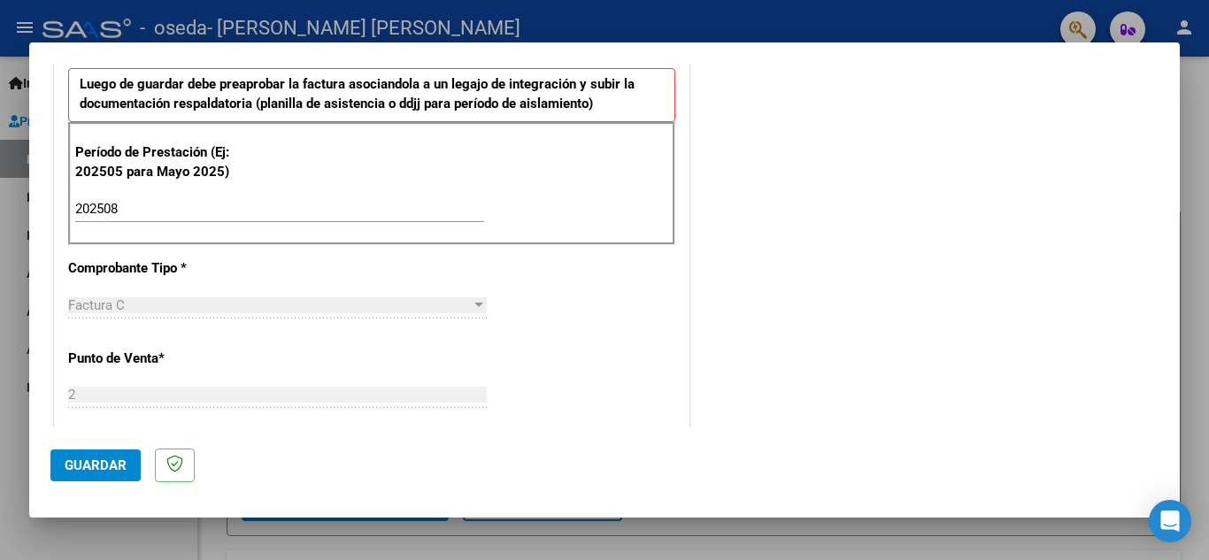
drag, startPoint x: 1187, startPoint y: 205, endPoint x: 1086, endPoint y: 341, distance: 168.8
click at [1086, 341] on div "COMPROBANTE VER COMPROBANTE El comprobante fue leído exitosamente. DATOS DEL CO…" at bounding box center [604, 280] width 1209 height 560
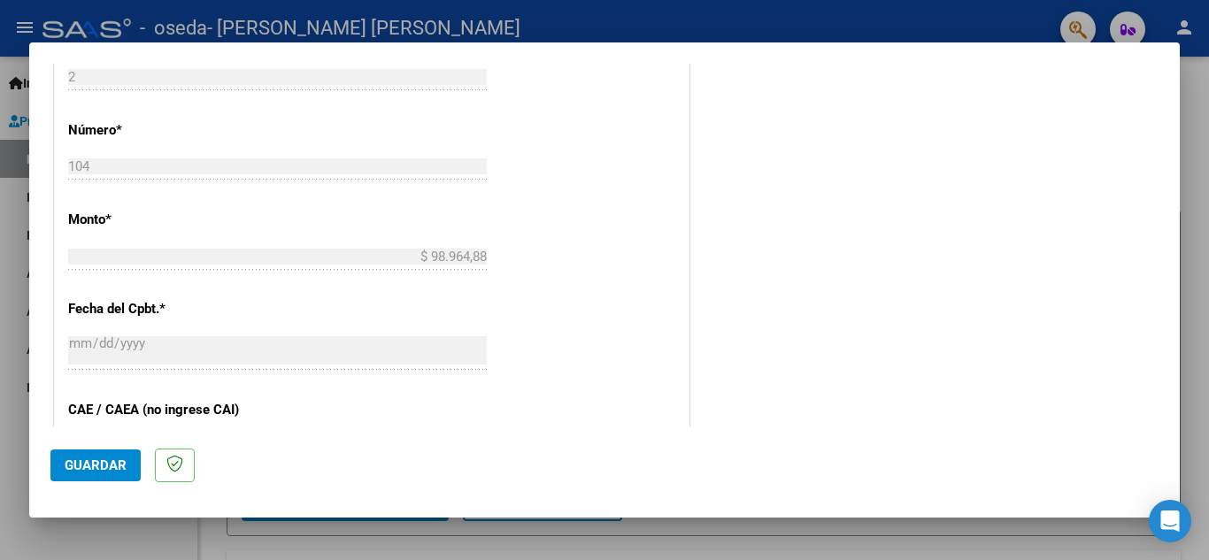
scroll to position [1115, 0]
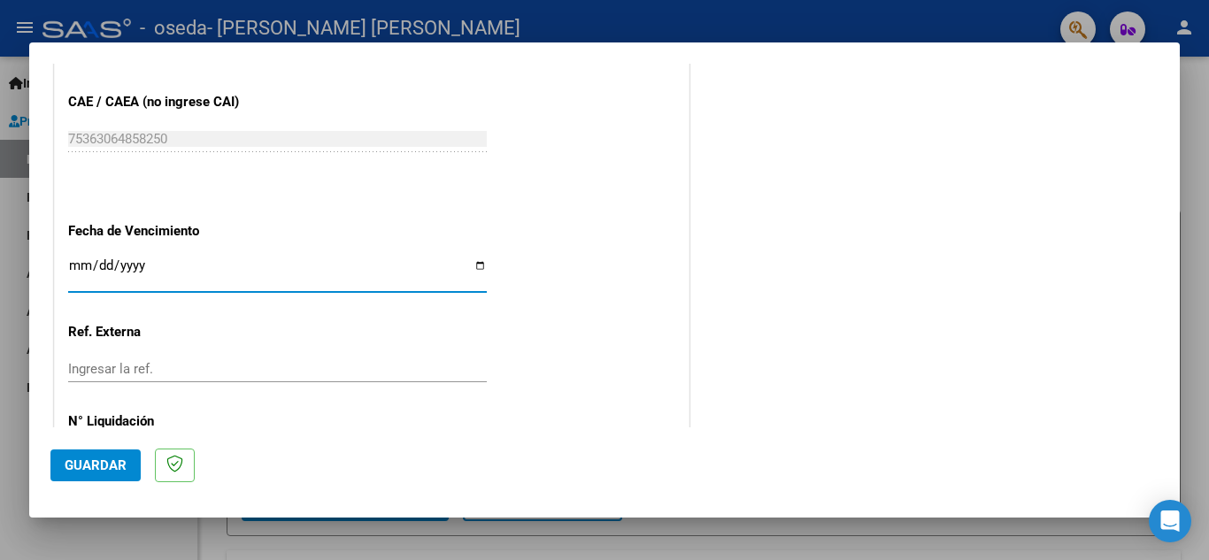
click at [75, 264] on input "Ingresar la fecha" at bounding box center [277, 272] width 419 height 28
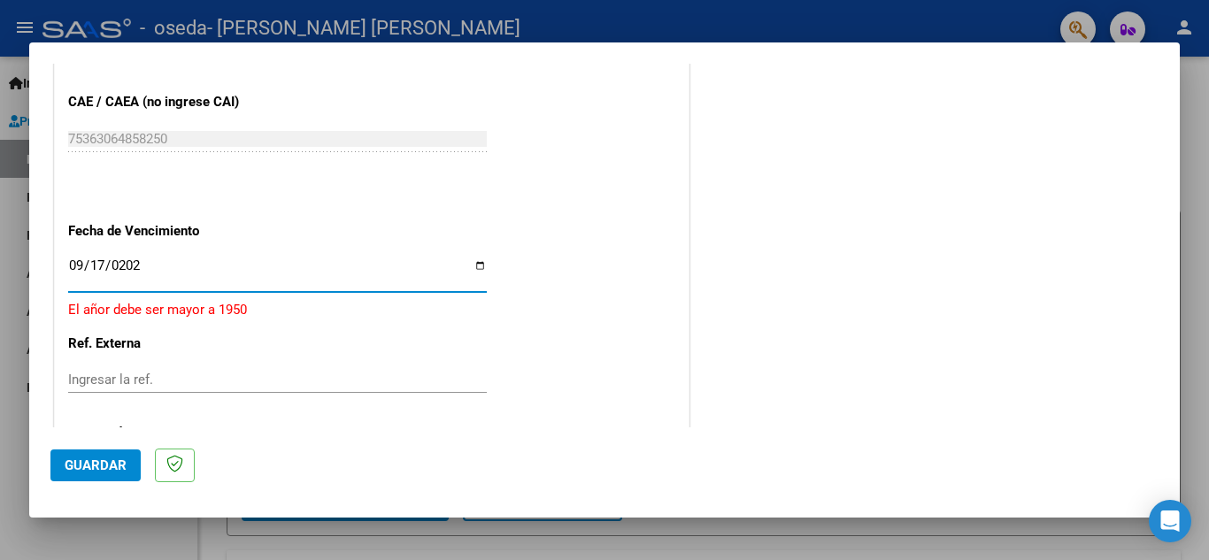
type input "[DATE]"
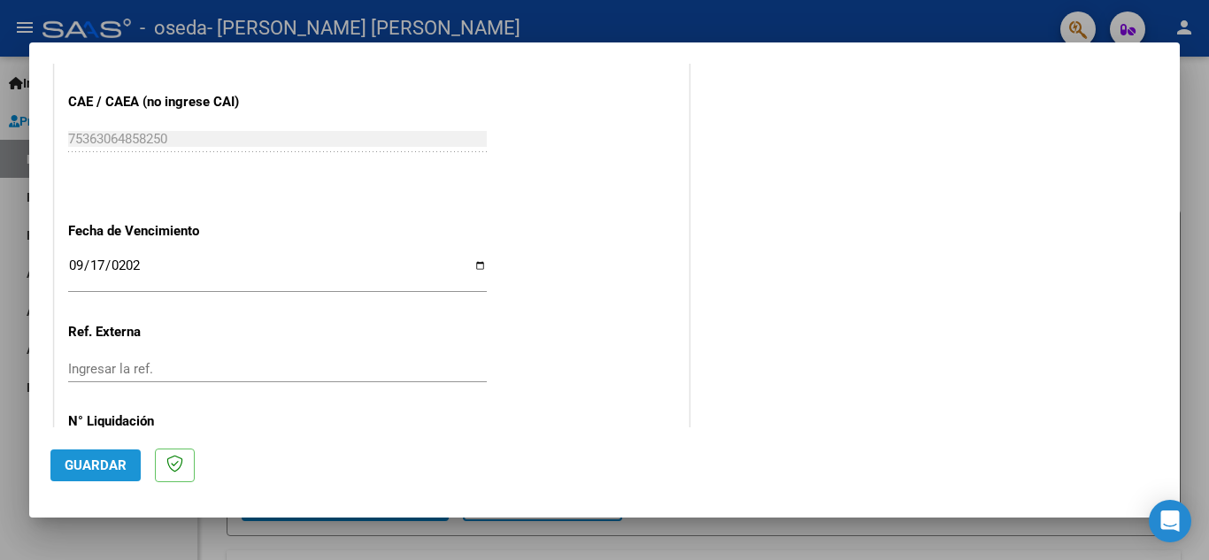
click at [91, 463] on span "Guardar" at bounding box center [96, 465] width 62 height 16
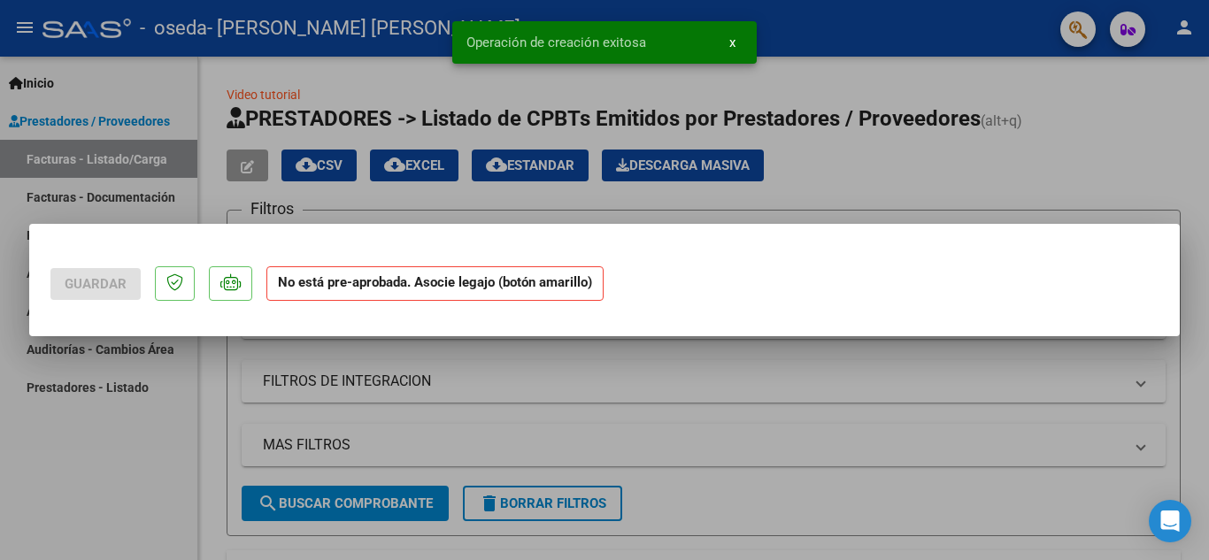
scroll to position [0, 0]
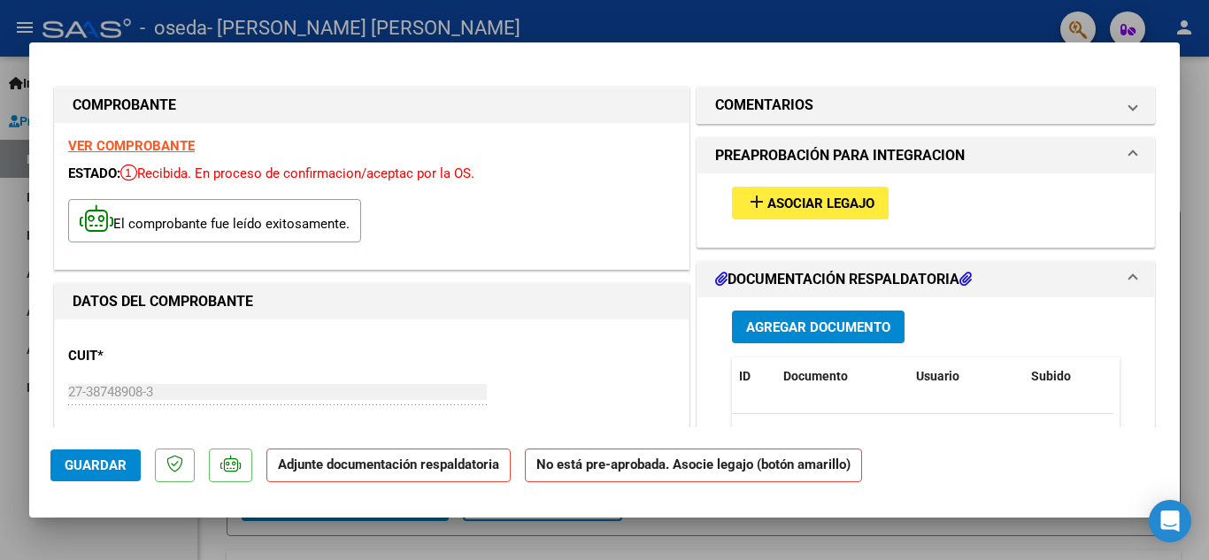
click at [1133, 340] on div "Agregar Documento ID Documento Usuario Subido Acción No data to display 0 total…" at bounding box center [925, 480] width 457 height 367
click at [848, 312] on button "Agregar Documento" at bounding box center [818, 327] width 173 height 33
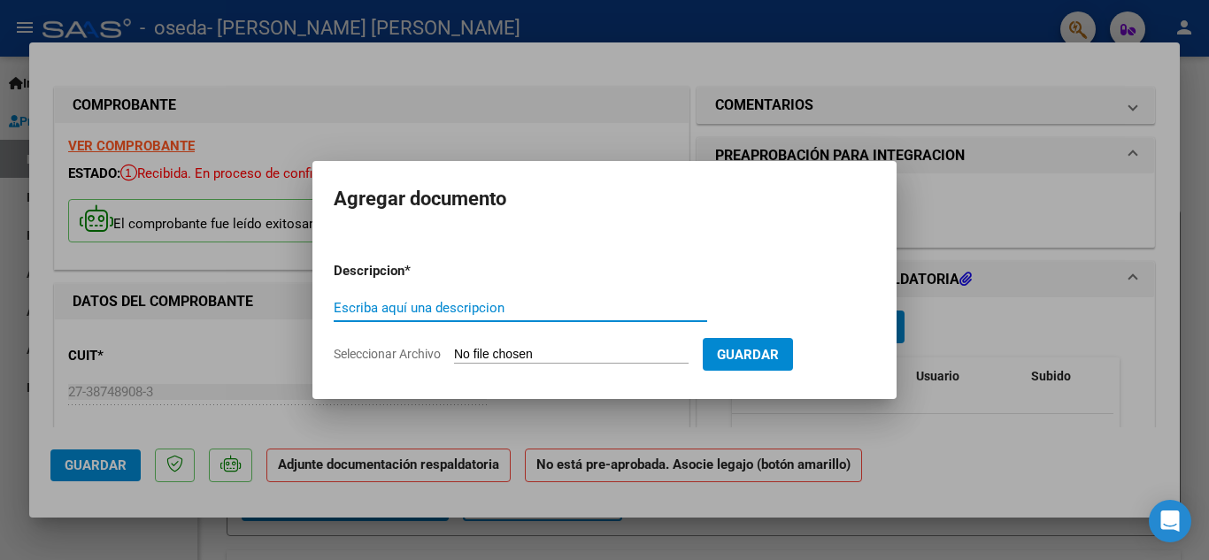
click at [617, 307] on input "Escriba aquí una descripcion" at bounding box center [520, 308] width 373 height 16
type input "PLANILLA DE ASISTENCIA- [DATE]"
click at [764, 351] on span "Guardar" at bounding box center [748, 355] width 62 height 16
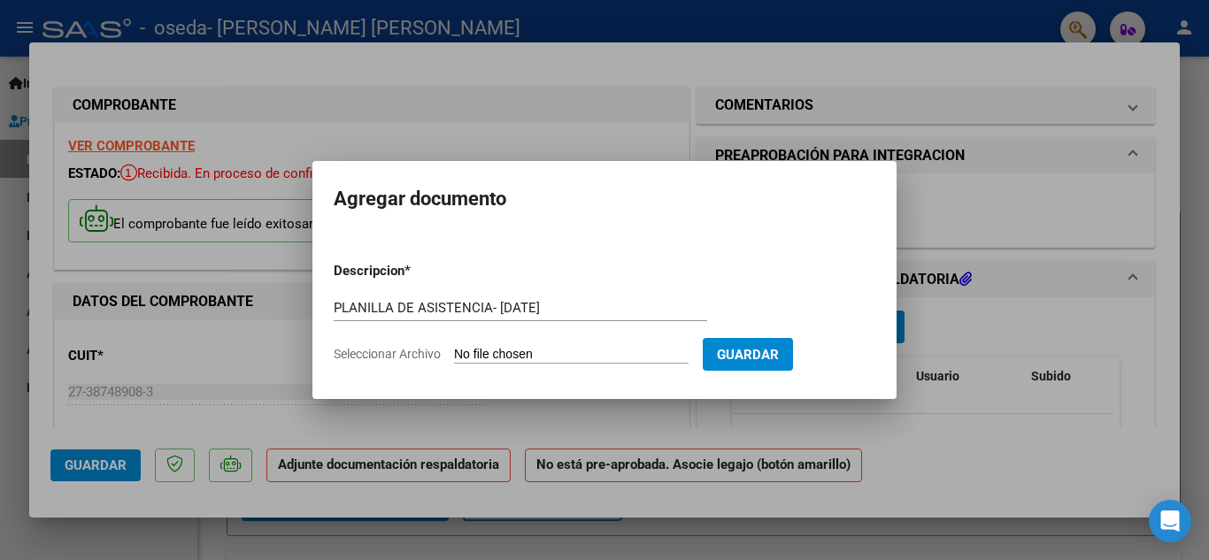
click at [582, 348] on input "Seleccionar Archivo" at bounding box center [571, 355] width 234 height 17
type input "C:\fakepath\Planilla asistencia- [DATE].pdf"
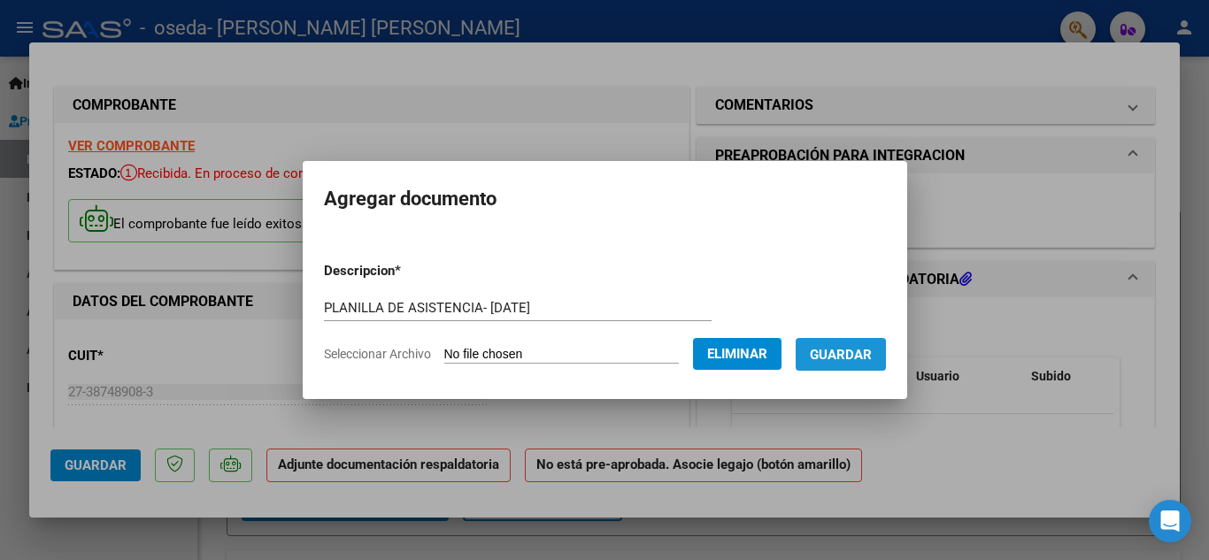
click at [850, 344] on button "Guardar" at bounding box center [840, 354] width 90 height 33
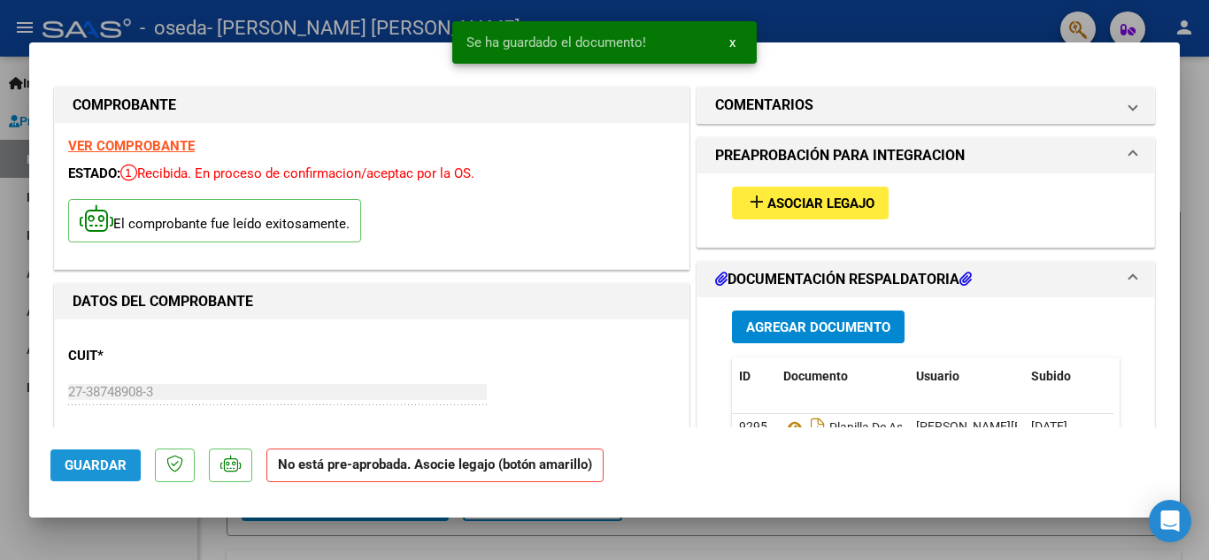
click at [56, 472] on button "Guardar" at bounding box center [95, 465] width 90 height 32
click at [115, 460] on span "Guardar" at bounding box center [96, 465] width 62 height 16
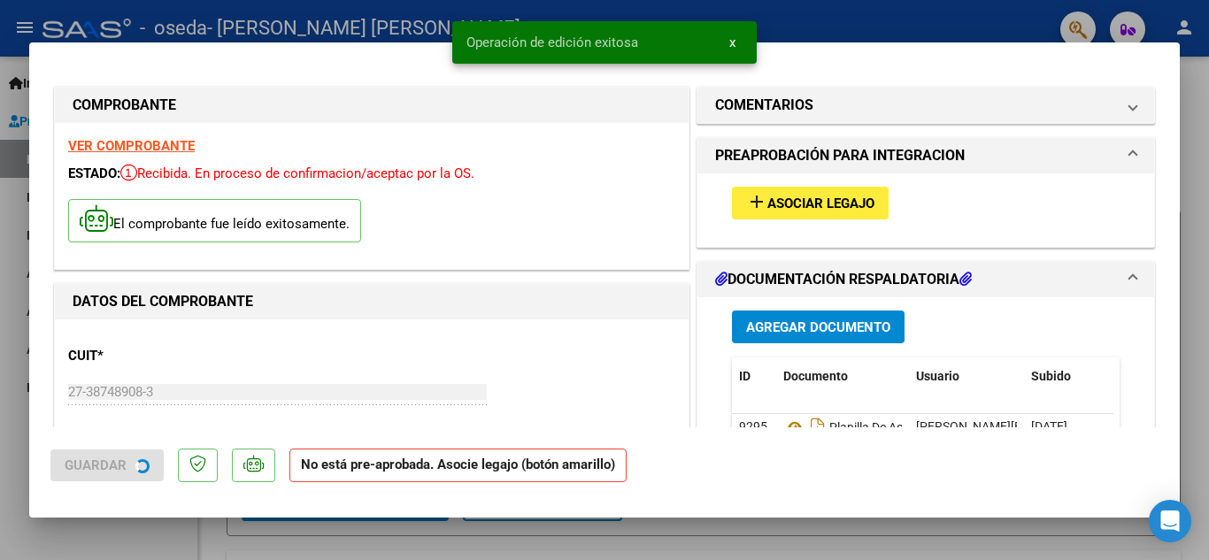
click at [115, 460] on span "Guardar" at bounding box center [96, 465] width 62 height 16
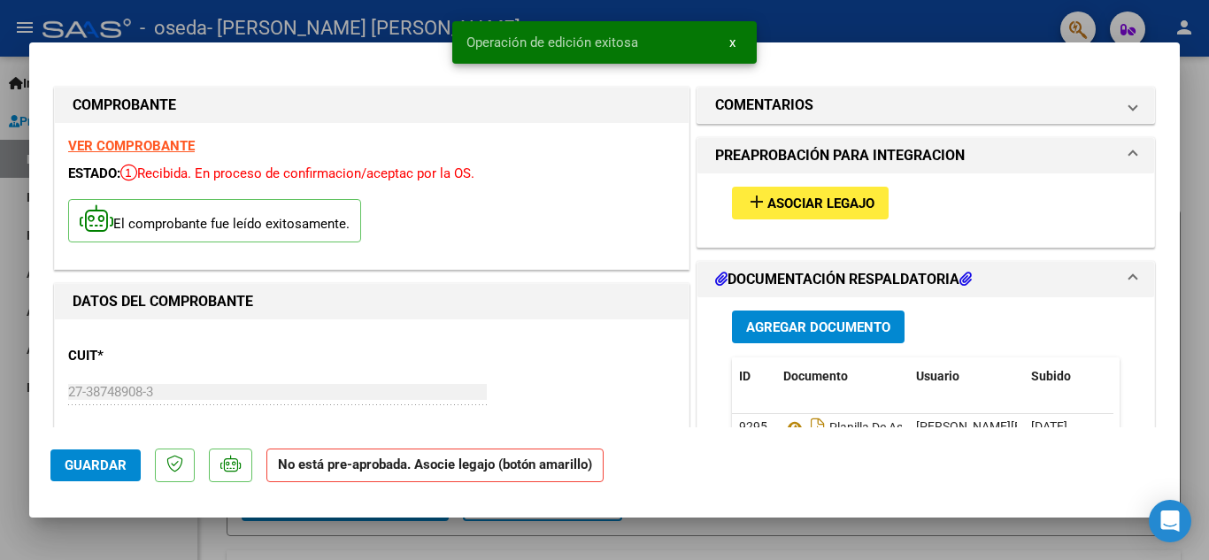
click at [1195, 155] on div at bounding box center [604, 280] width 1209 height 560
type input "$ 0,00"
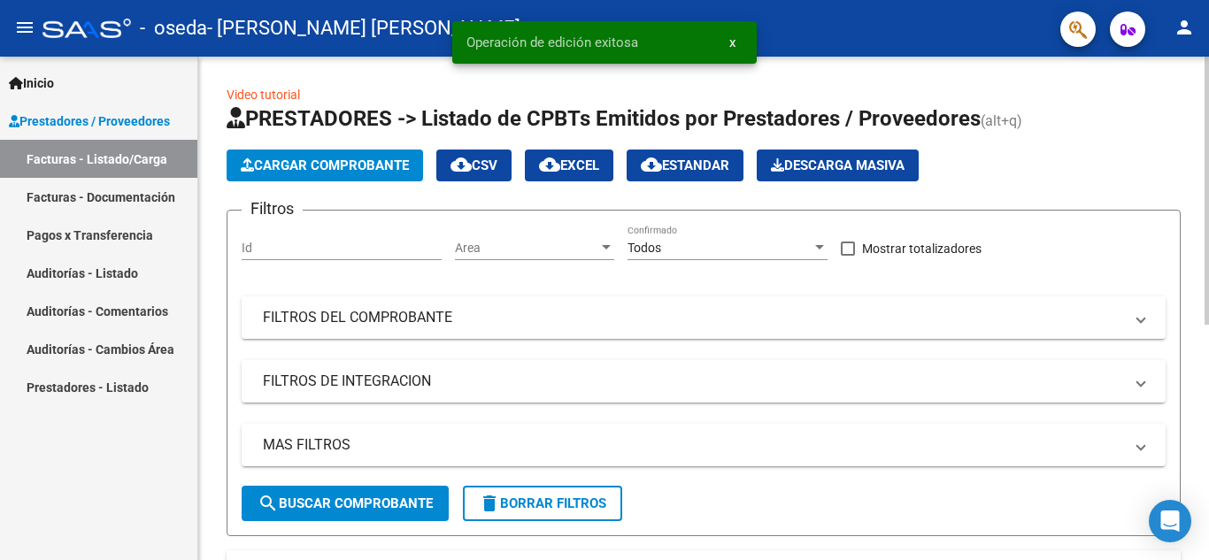
scroll to position [442, 0]
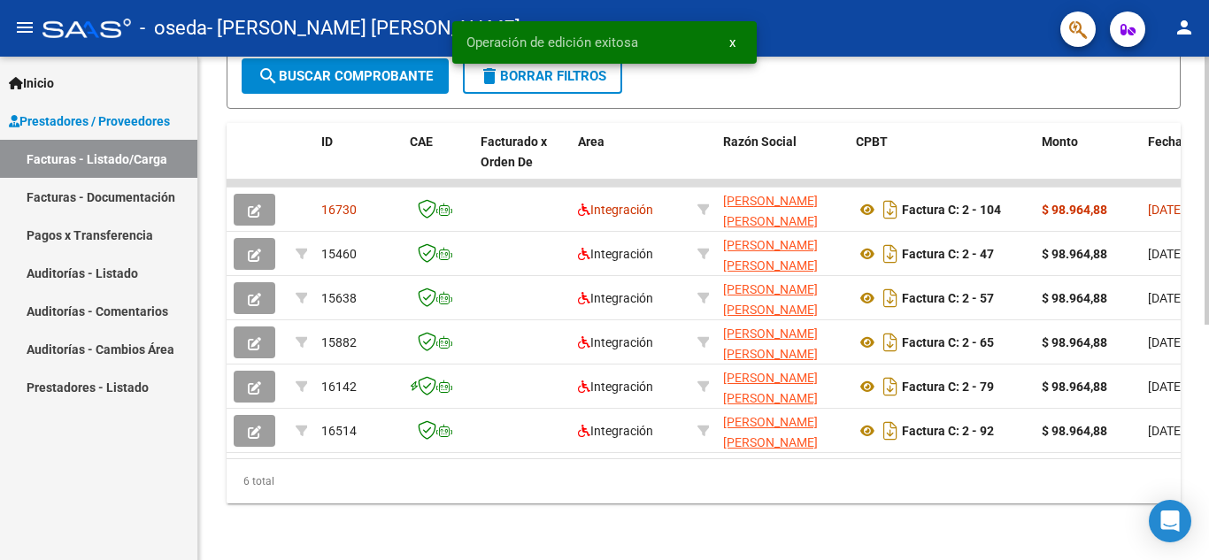
click at [1208, 346] on div at bounding box center [1206, 308] width 4 height 503
